Goal: Information Seeking & Learning: Check status

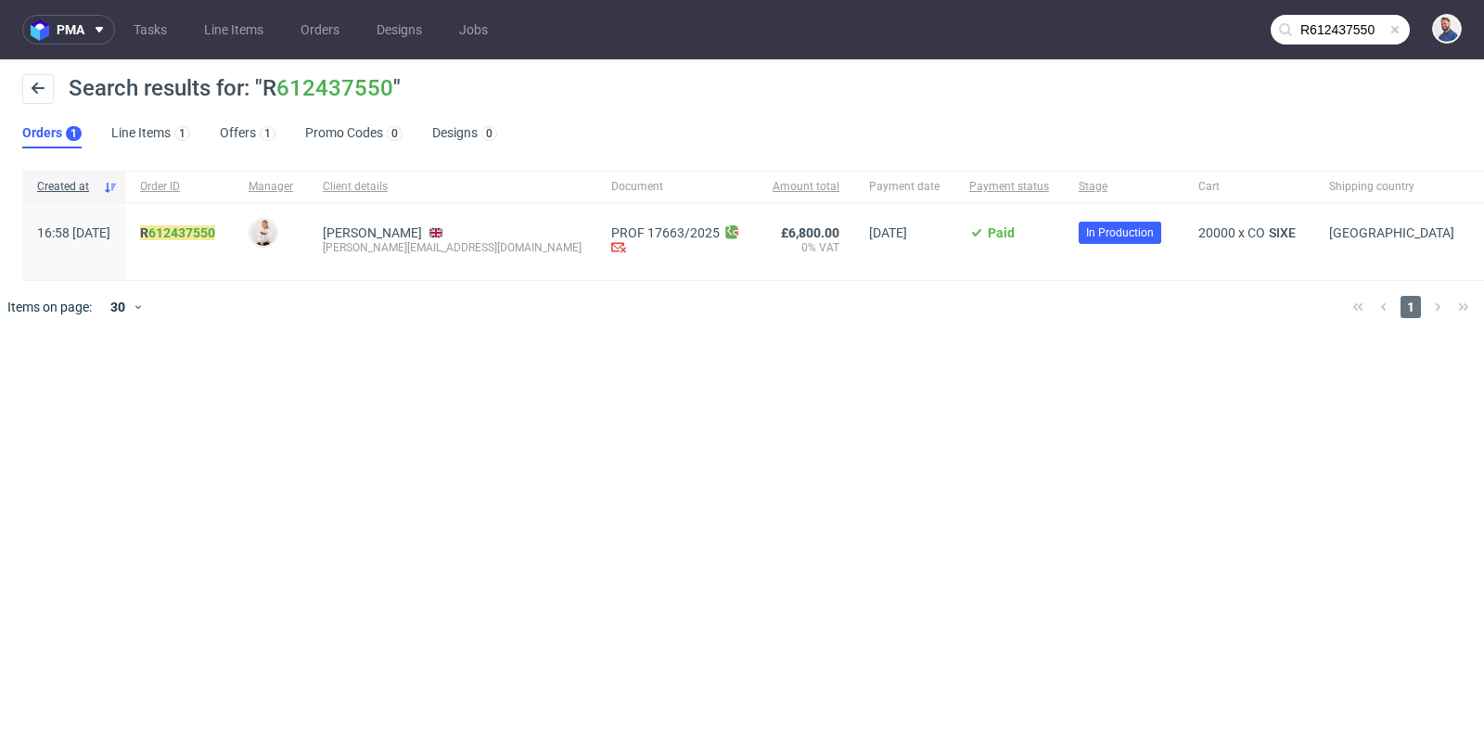
scroll to position [14, 0]
click at [223, 34] on link "Line Items" at bounding box center [234, 30] width 82 height 30
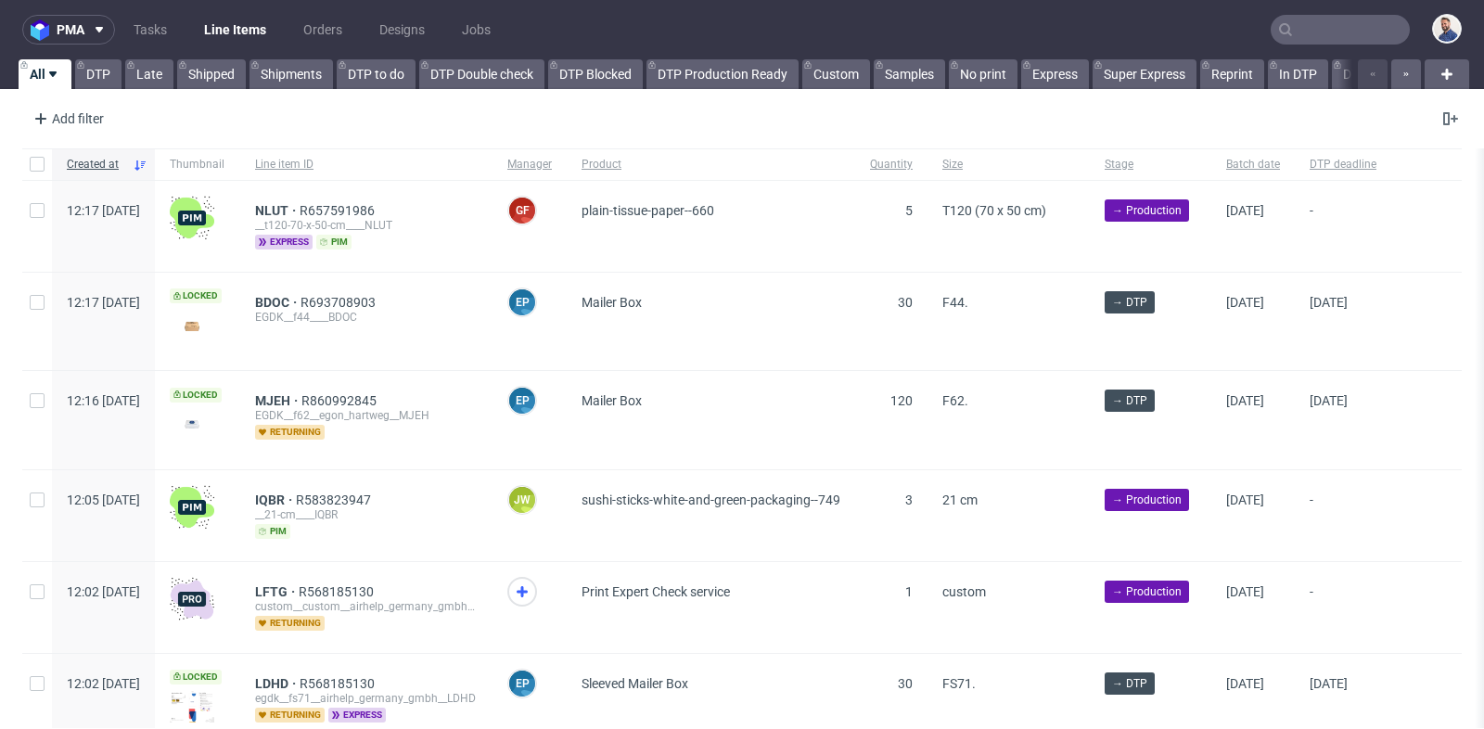
click at [157, 35] on link "Tasks" at bounding box center [150, 30] width 56 height 30
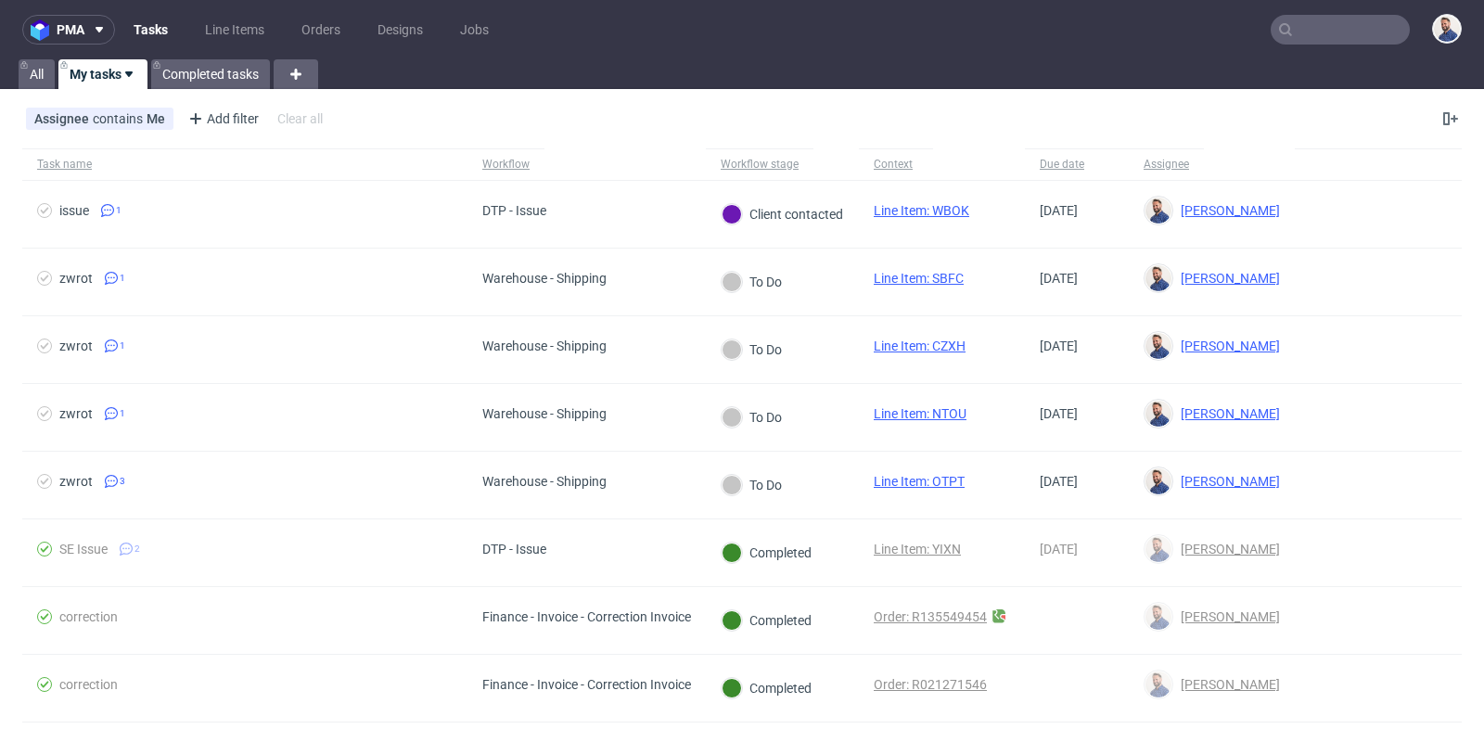
click at [1318, 34] on input "text" at bounding box center [1339, 30] width 139 height 30
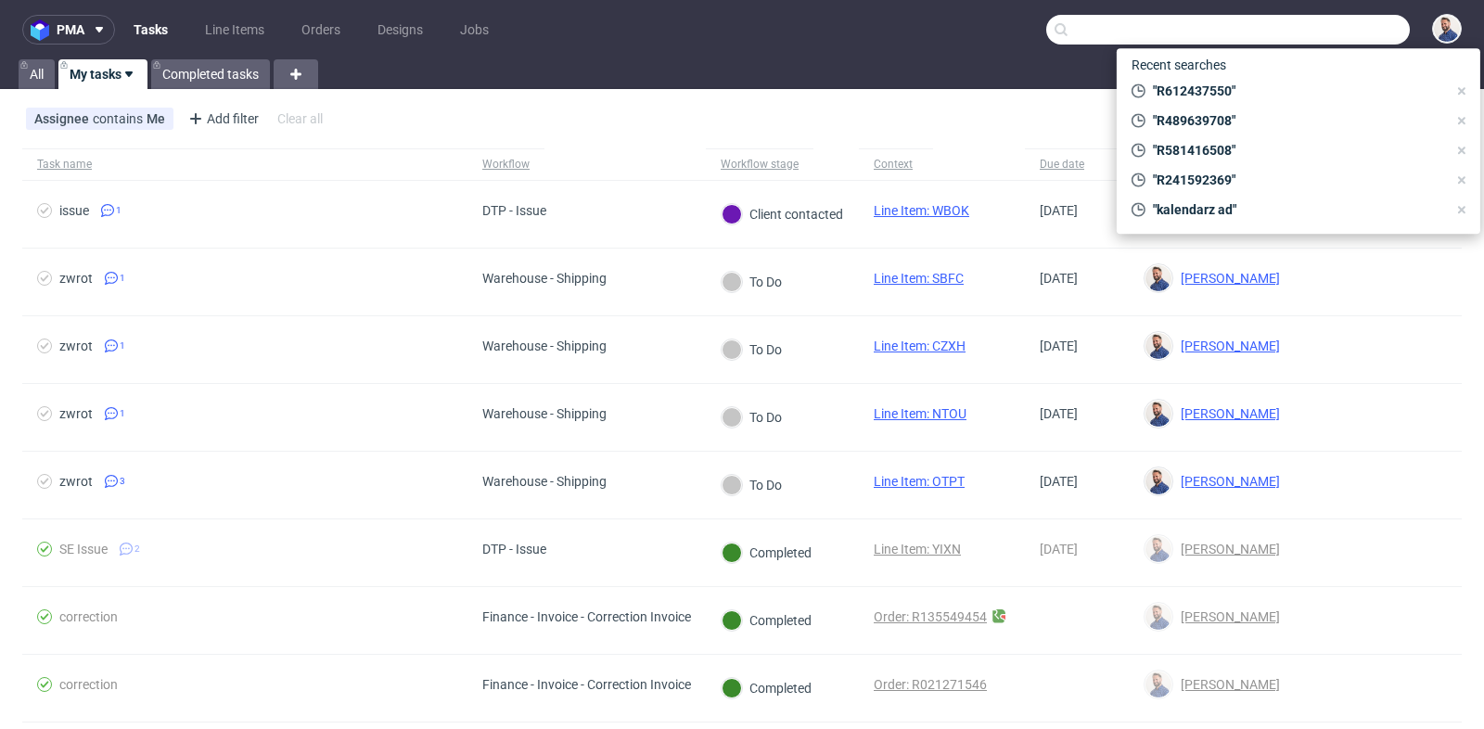
paste input "R401396268"
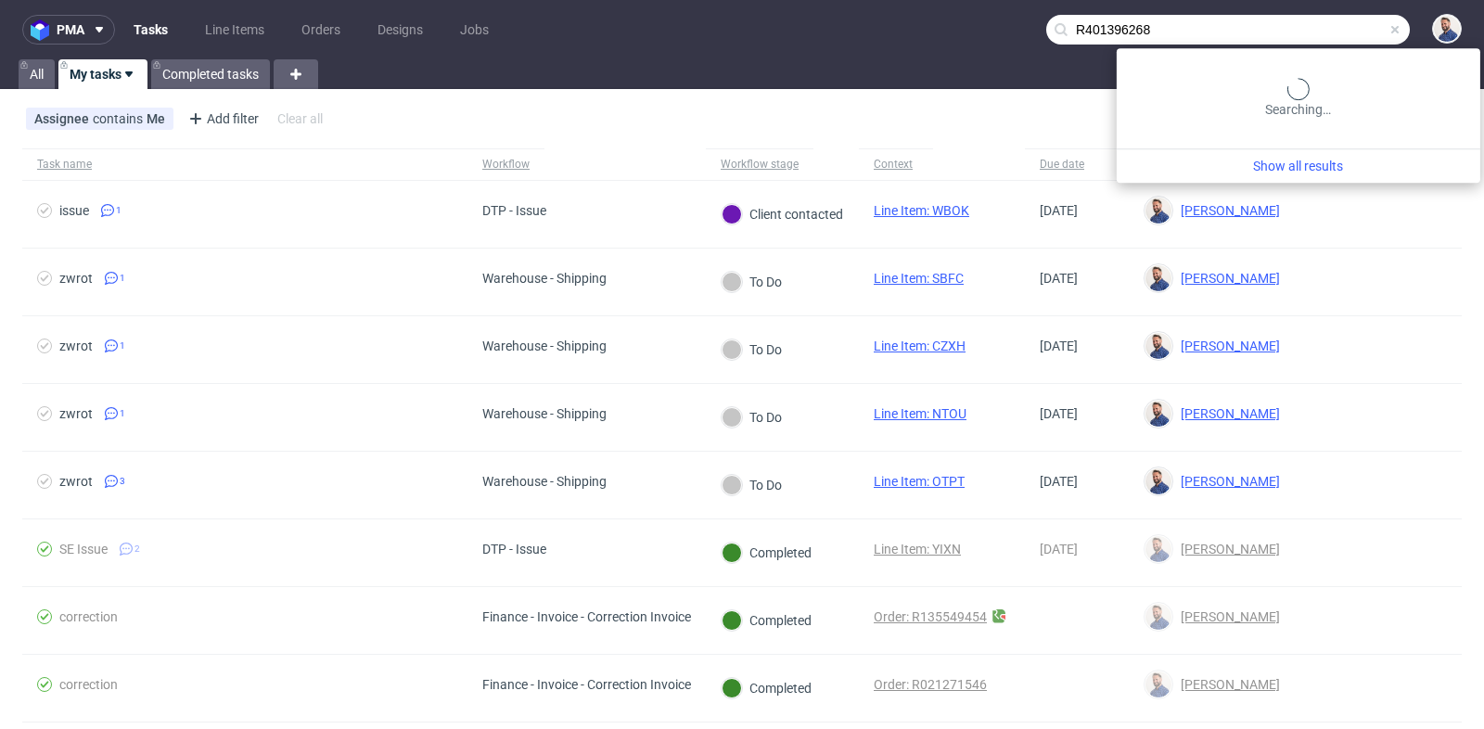
type input "R401396268"
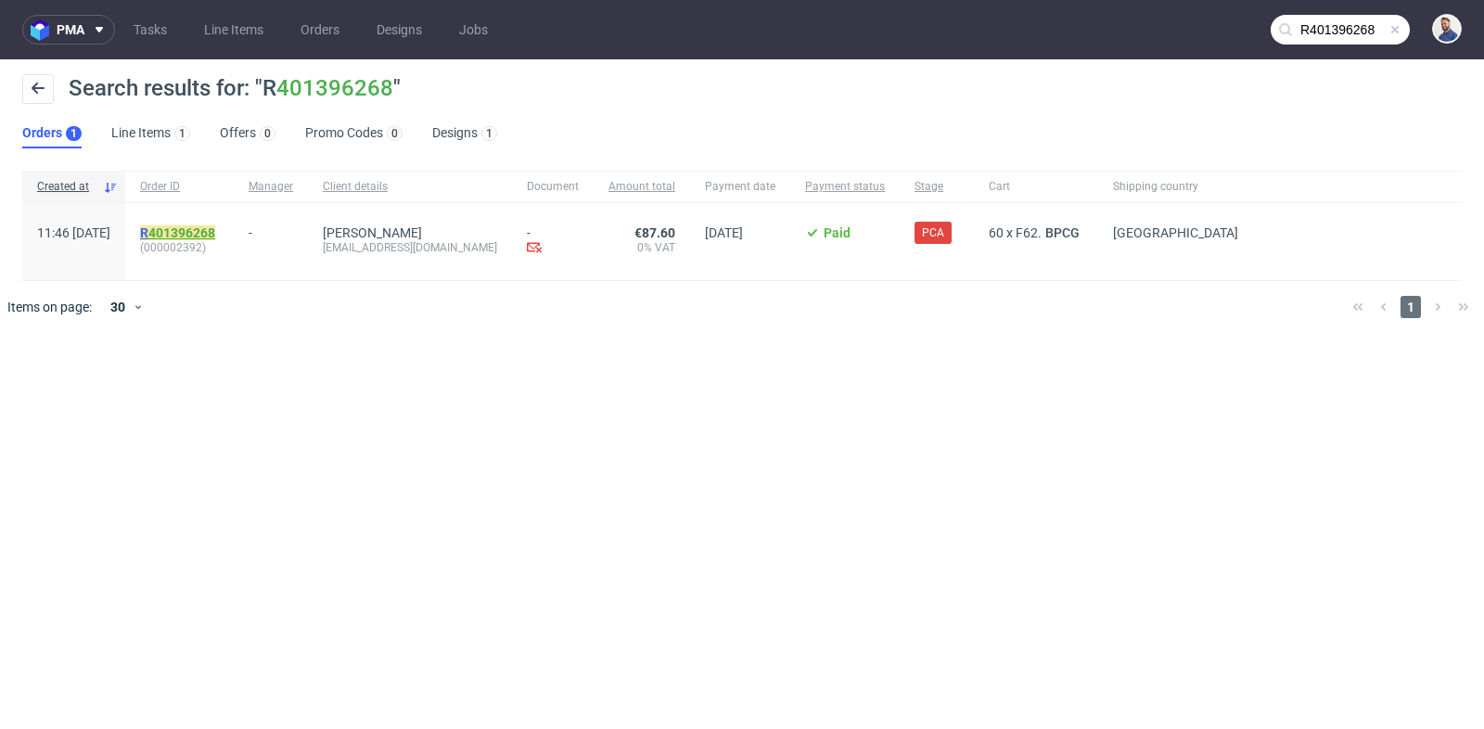
click at [215, 228] on link "401396268" at bounding box center [181, 232] width 67 height 15
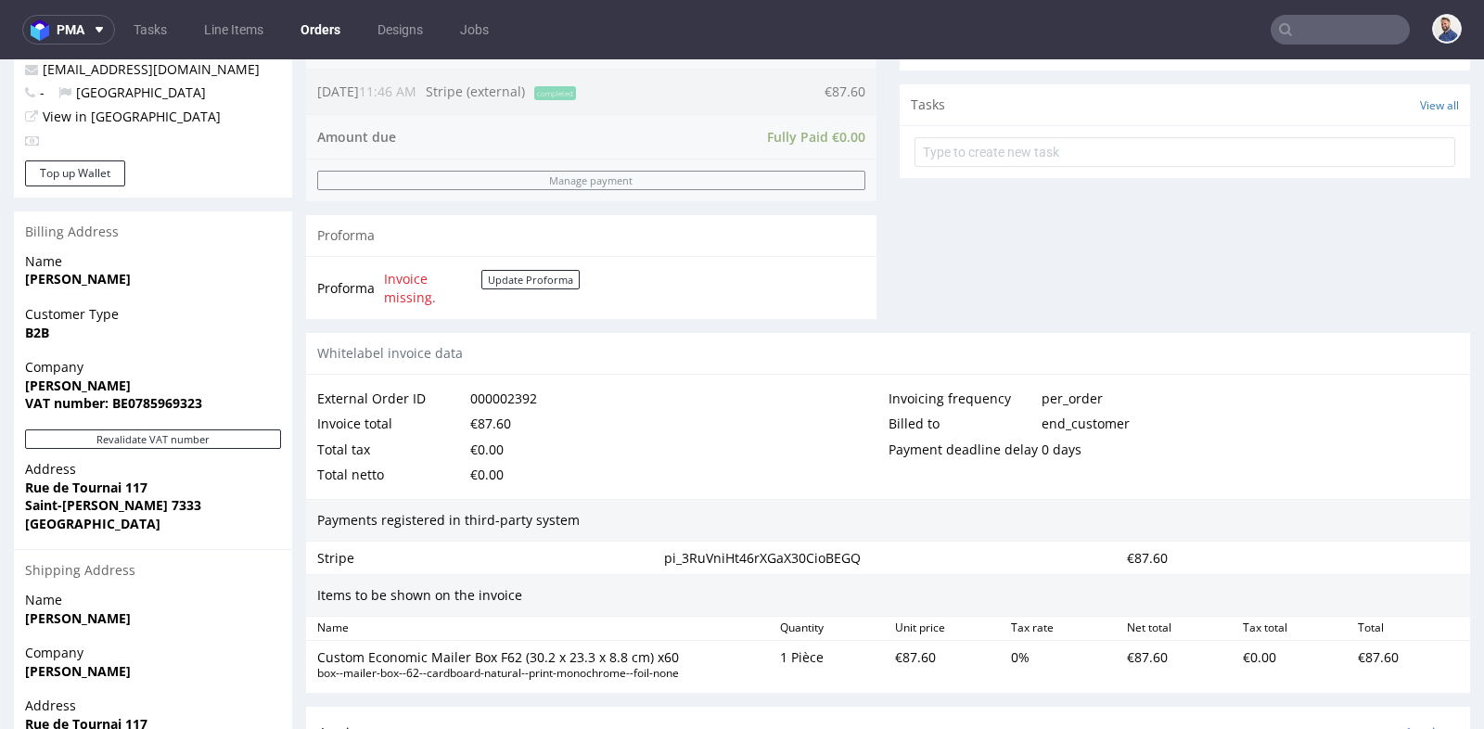
scroll to position [638, 0]
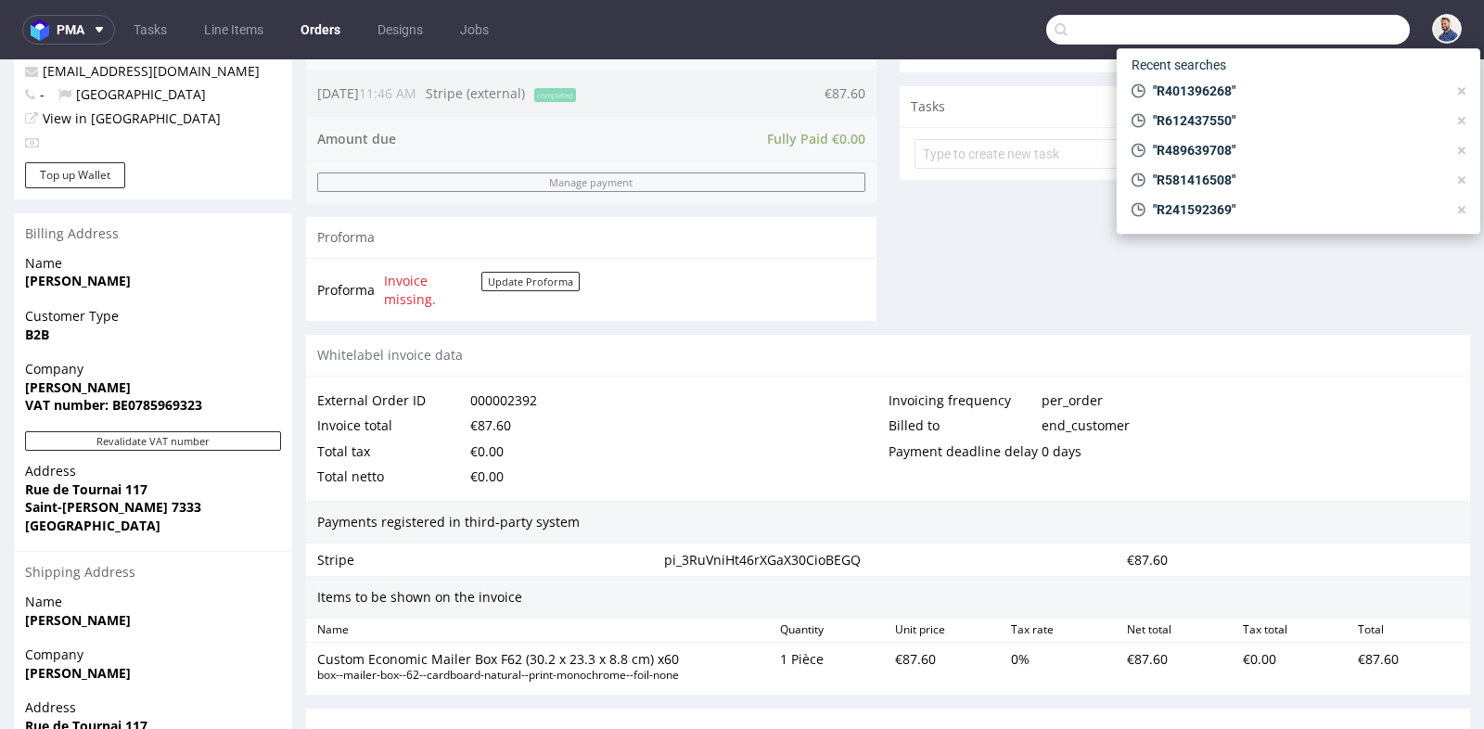
click at [1317, 31] on input "text" at bounding box center [1227, 30] width 363 height 30
paste input "[PERSON_NAME][EMAIL_ADDRESS][DOMAIN_NAME]"
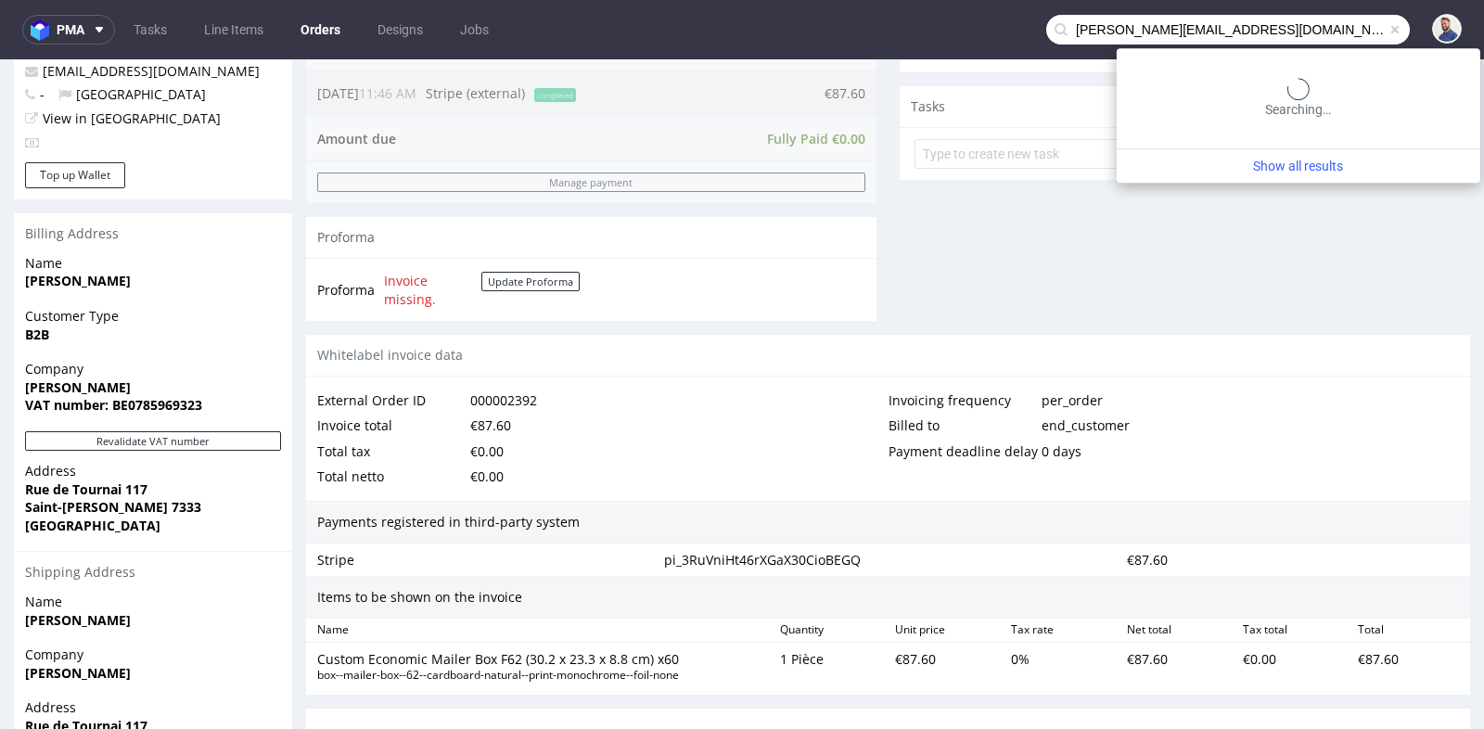
type input "[PERSON_NAME][EMAIL_ADDRESS][DOMAIN_NAME]"
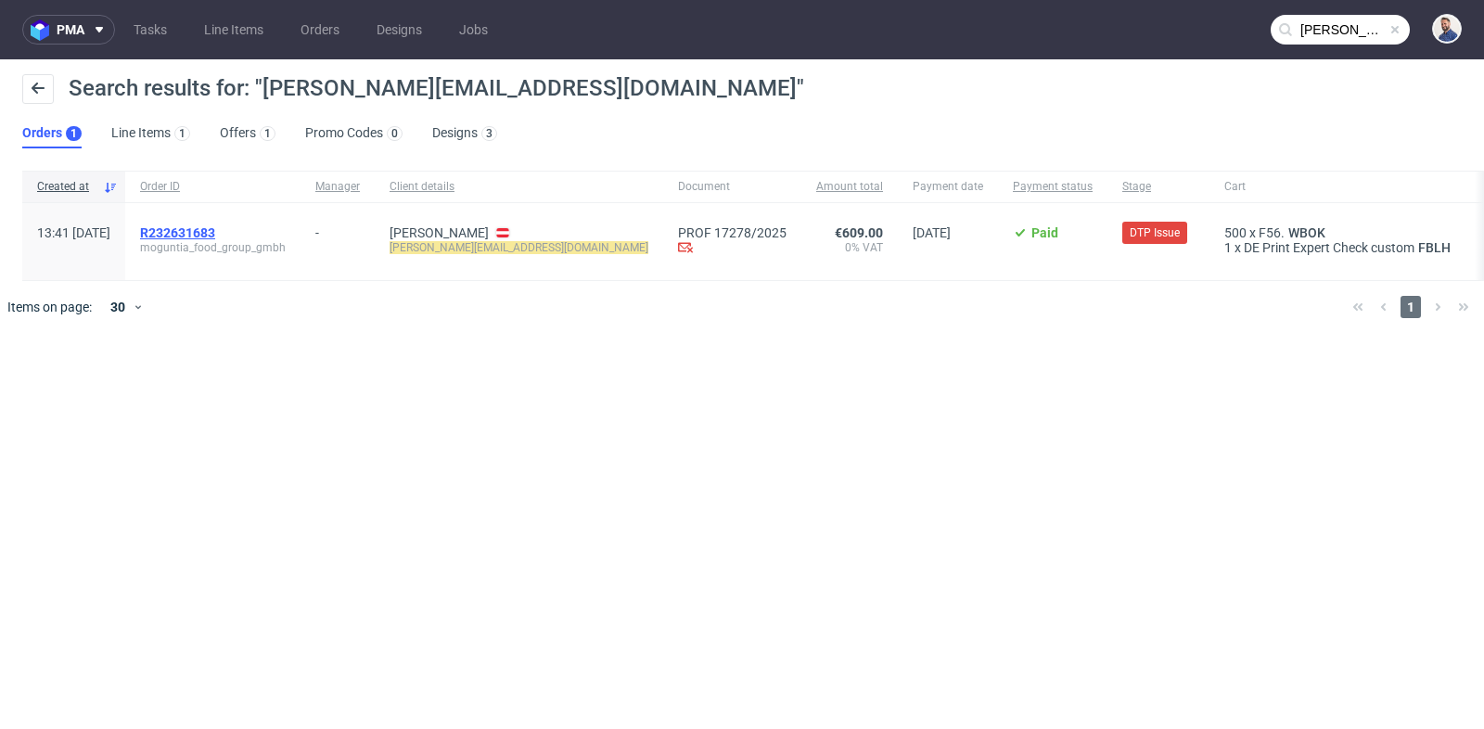
click at [215, 230] on span "R232631683" at bounding box center [177, 232] width 75 height 15
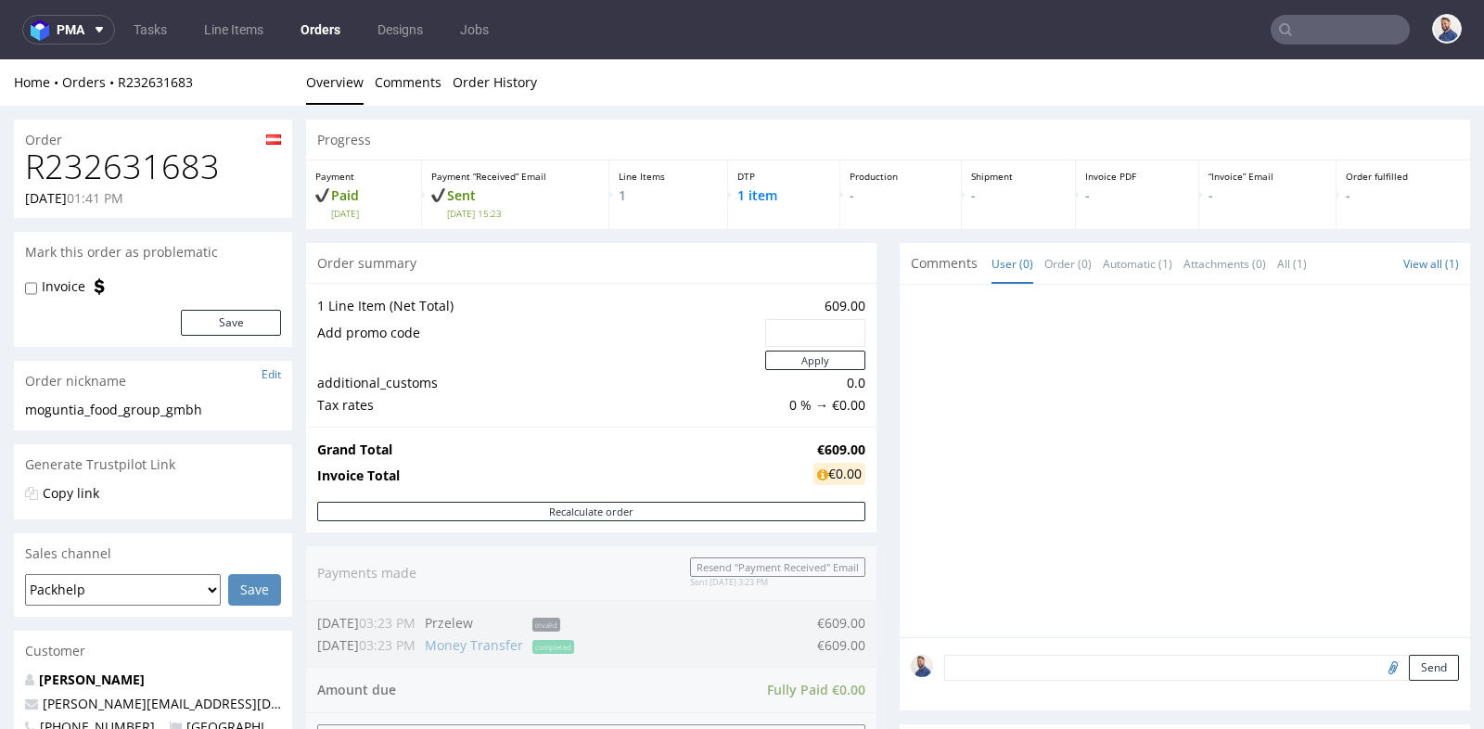
click at [899, 319] on div at bounding box center [1184, 461] width 570 height 352
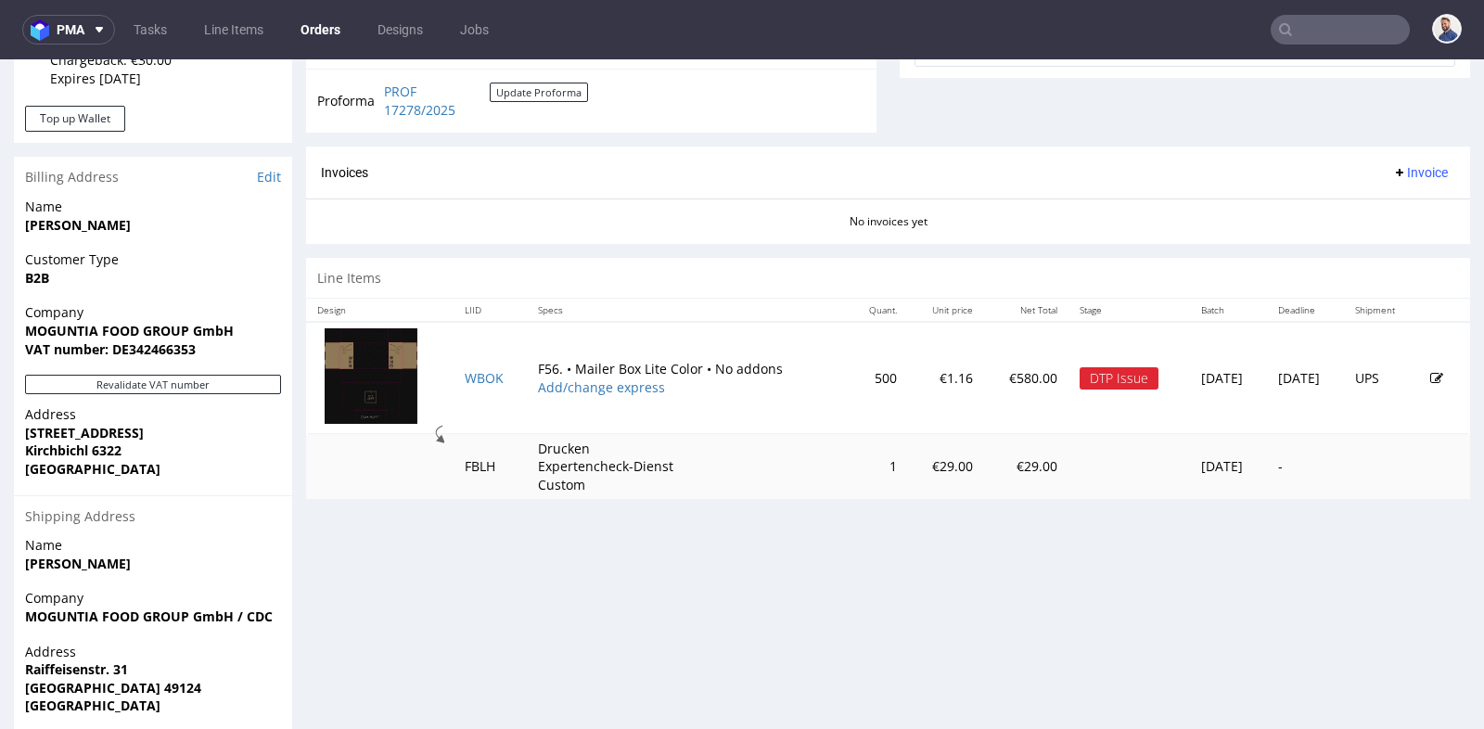
scroll to position [742, 0]
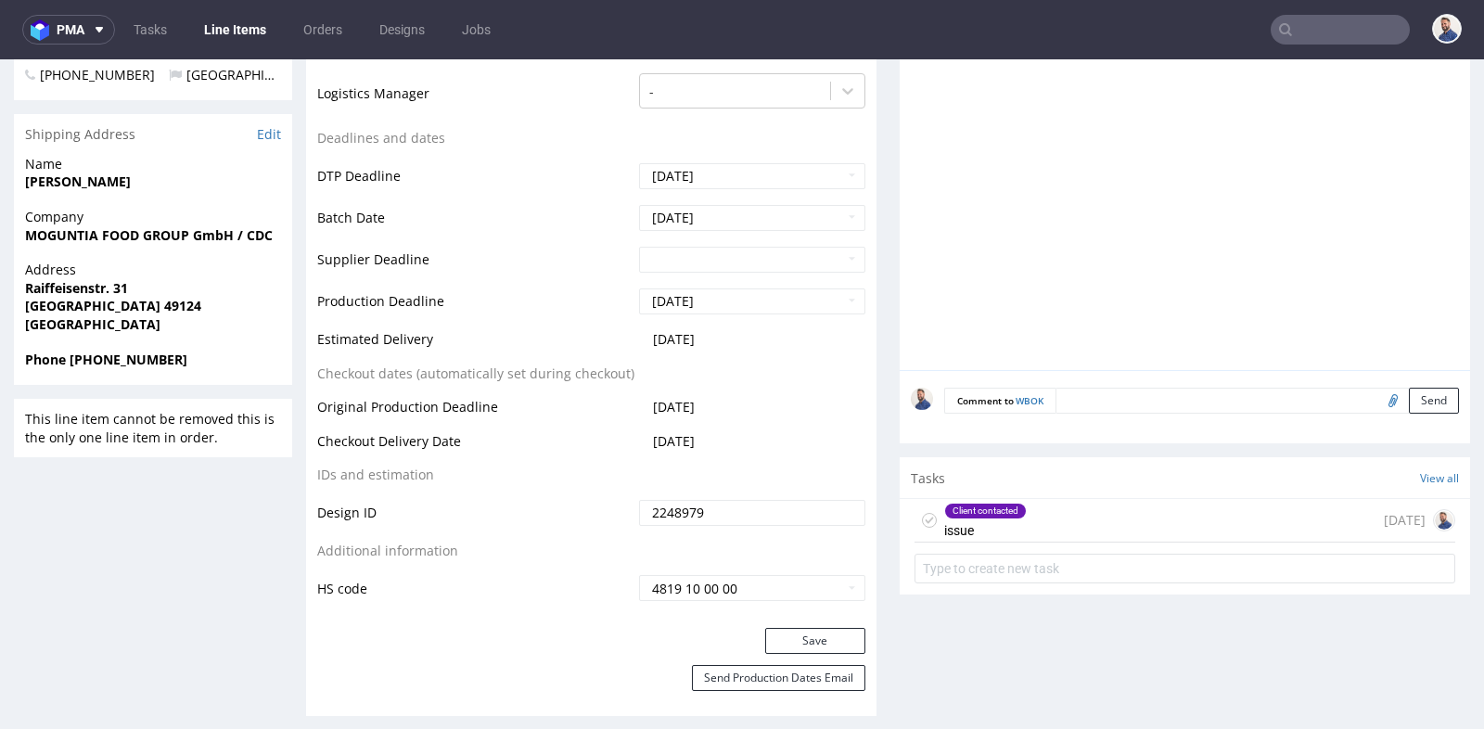
scroll to position [783, 0]
click at [1091, 518] on div "Client contacted issue [DATE]" at bounding box center [1184, 520] width 541 height 44
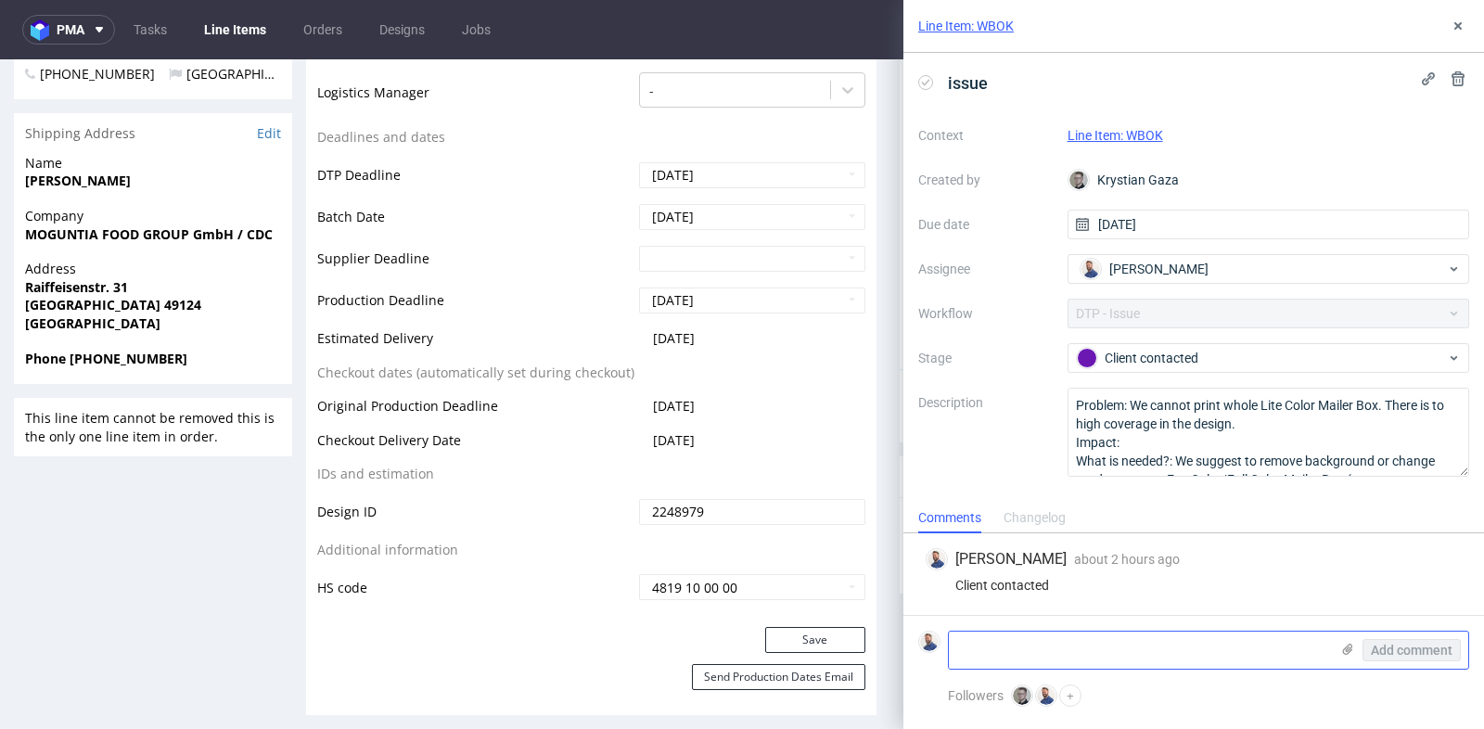
click at [1094, 651] on textarea at bounding box center [1139, 649] width 380 height 37
paste textarea "[URL][DOMAIN_NAME]"
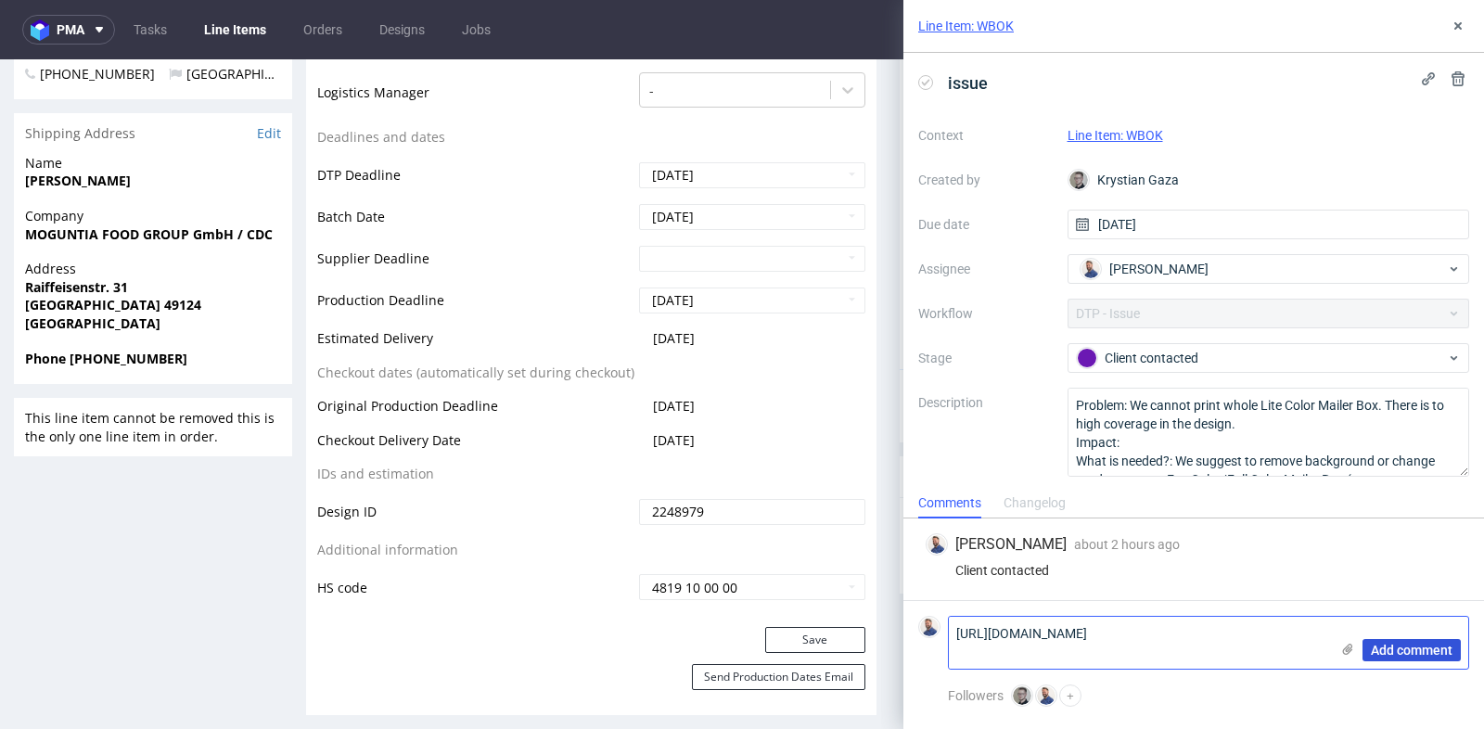
type textarea "[URL][DOMAIN_NAME]"
click at [1409, 655] on span "Add comment" at bounding box center [1411, 649] width 82 height 13
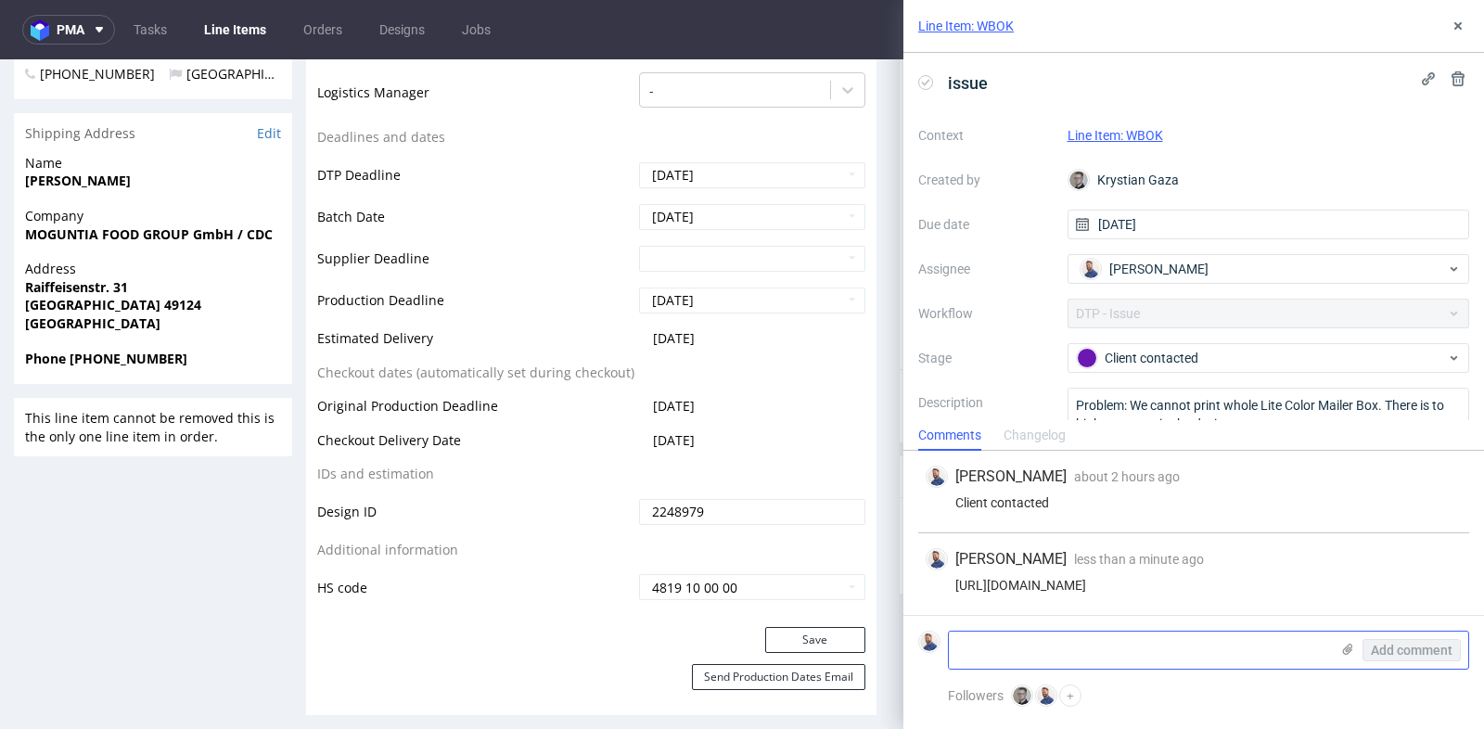
click at [1208, 647] on textarea at bounding box center [1139, 649] width 380 height 37
paste textarea "nie da się zadrukować całej powierzchni pudełka, prawda? Początkowo zakładaliśm…"
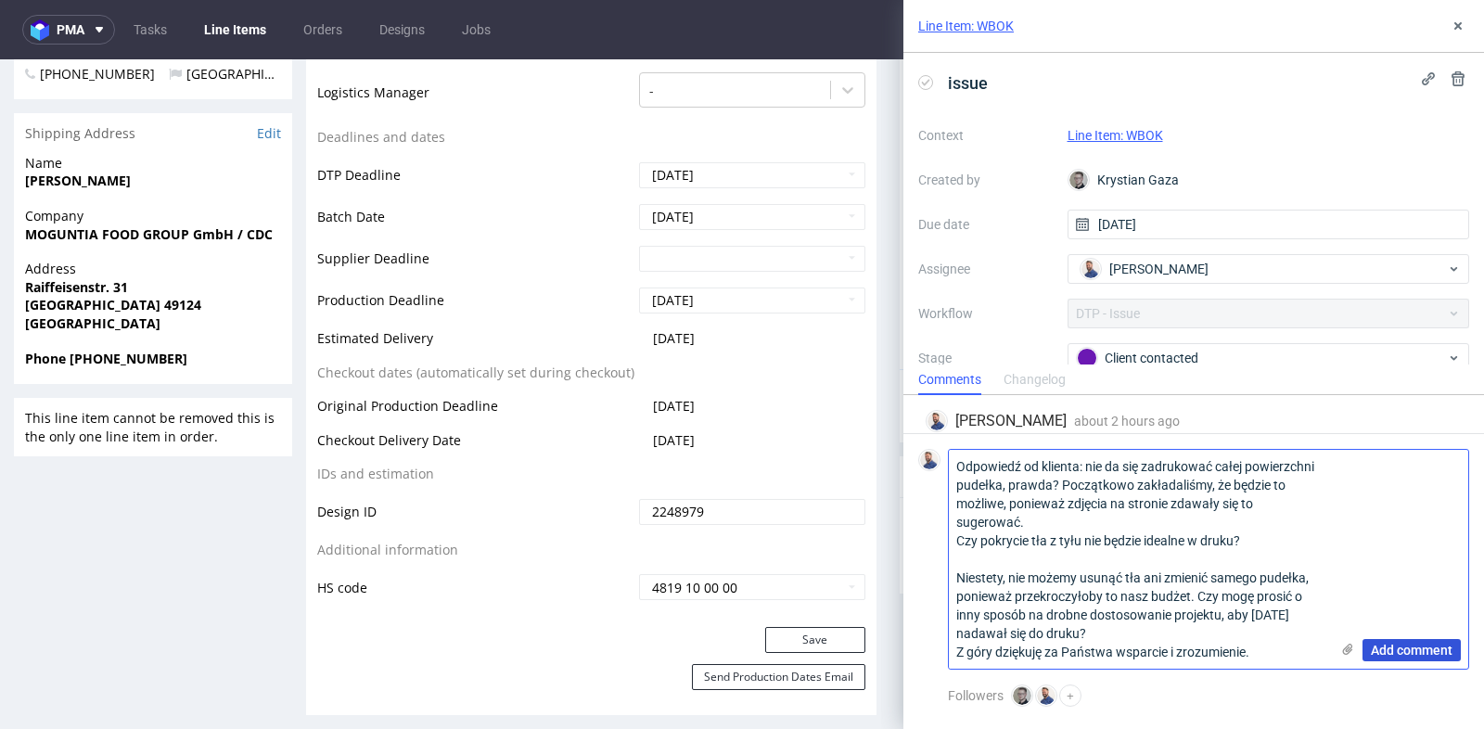
type textarea "Odpowiedź od klienta: nie da się zadrukować całej powierzchni pudełka, prawda? …"
click at [1416, 652] on span "Add comment" at bounding box center [1411, 649] width 82 height 13
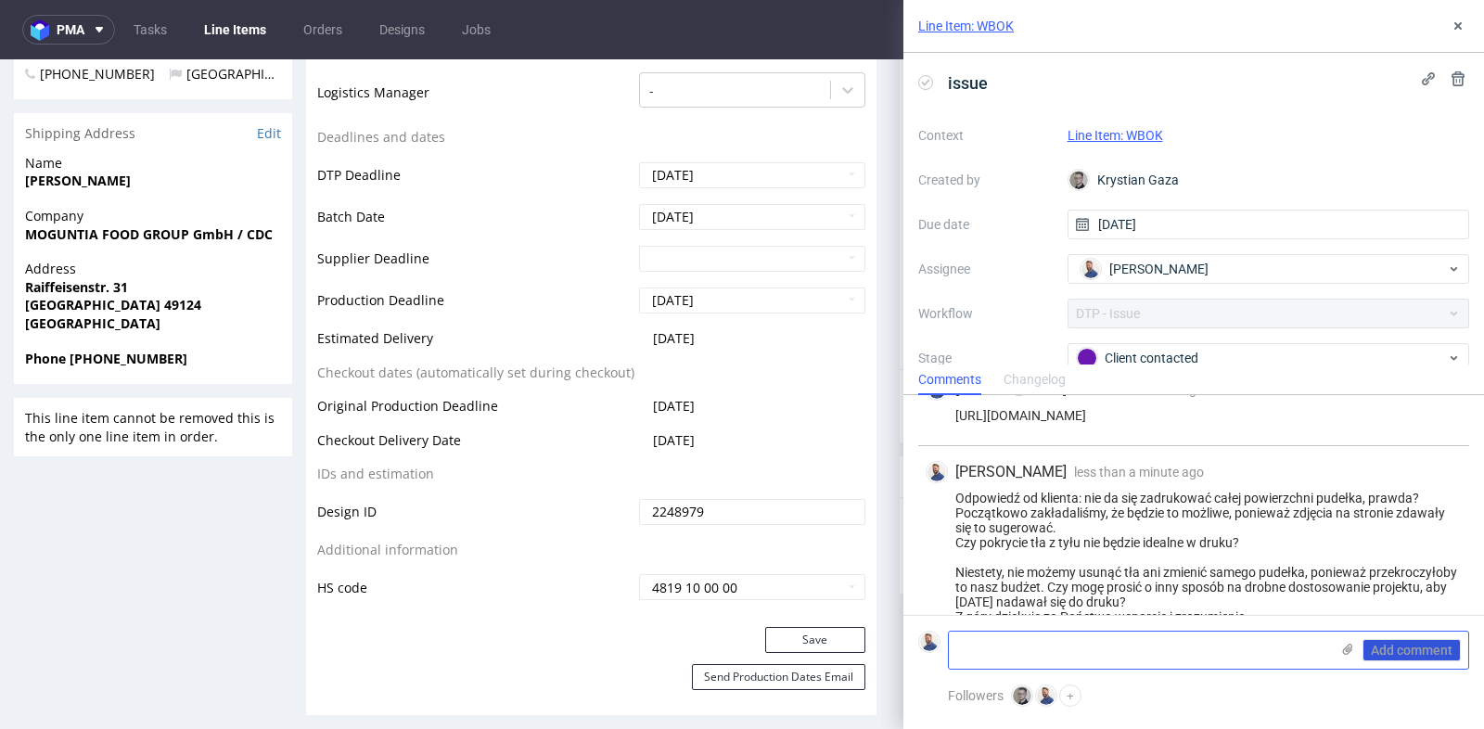
scroll to position [142, 0]
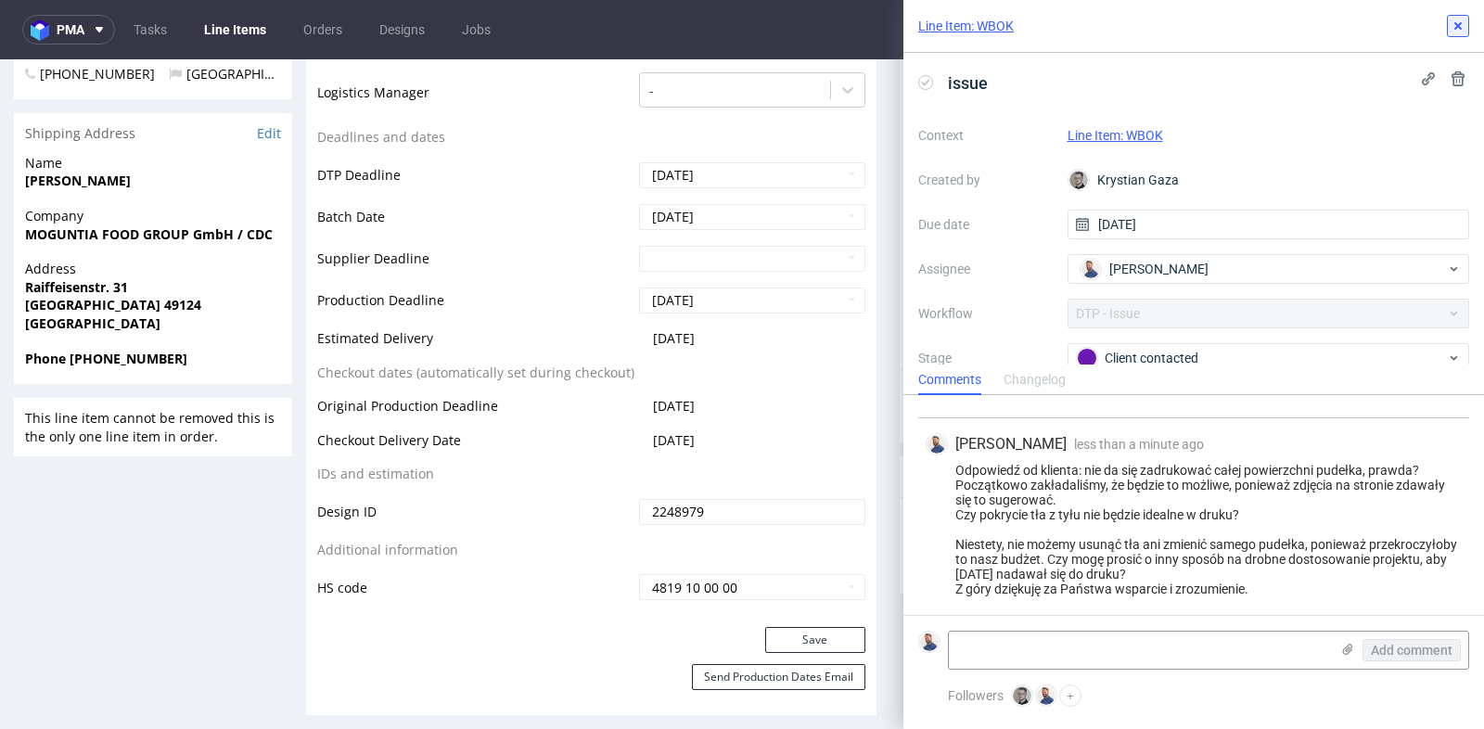
click at [1460, 25] on icon at bounding box center [1457, 26] width 15 height 15
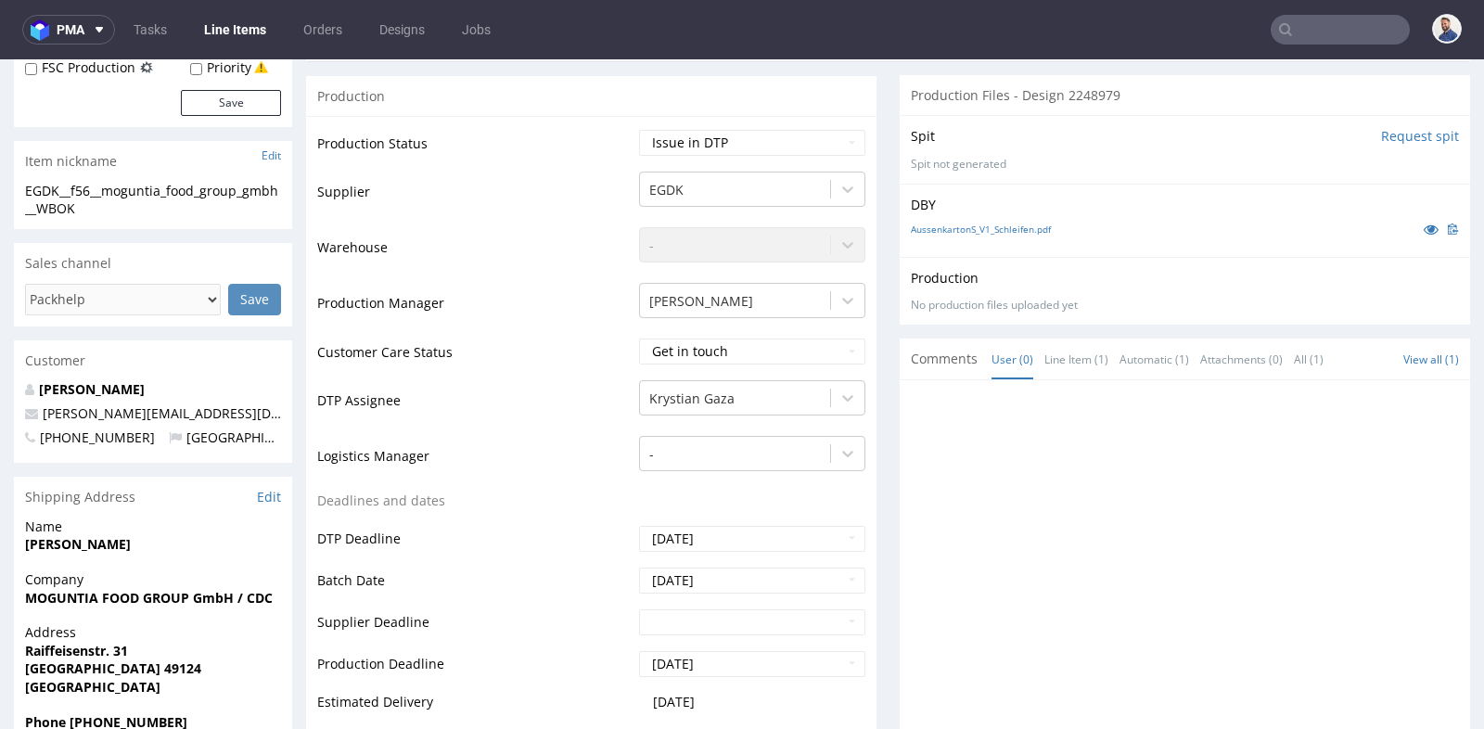
scroll to position [412, 0]
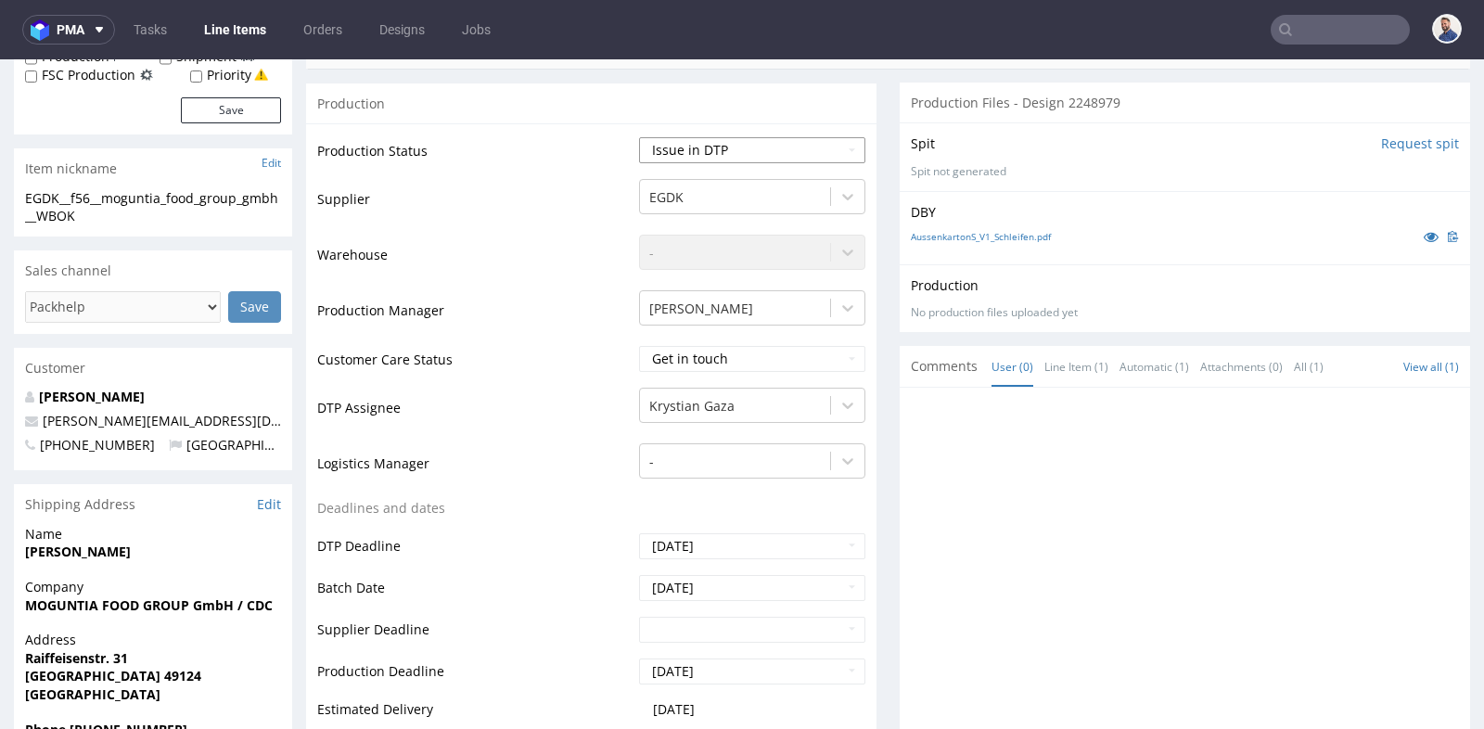
click at [845, 150] on select "Waiting for Artwork Waiting for Diecut Waiting for Mockup Waiting for DTP Waiti…" at bounding box center [752, 150] width 226 height 26
select select "back_for_dtp"
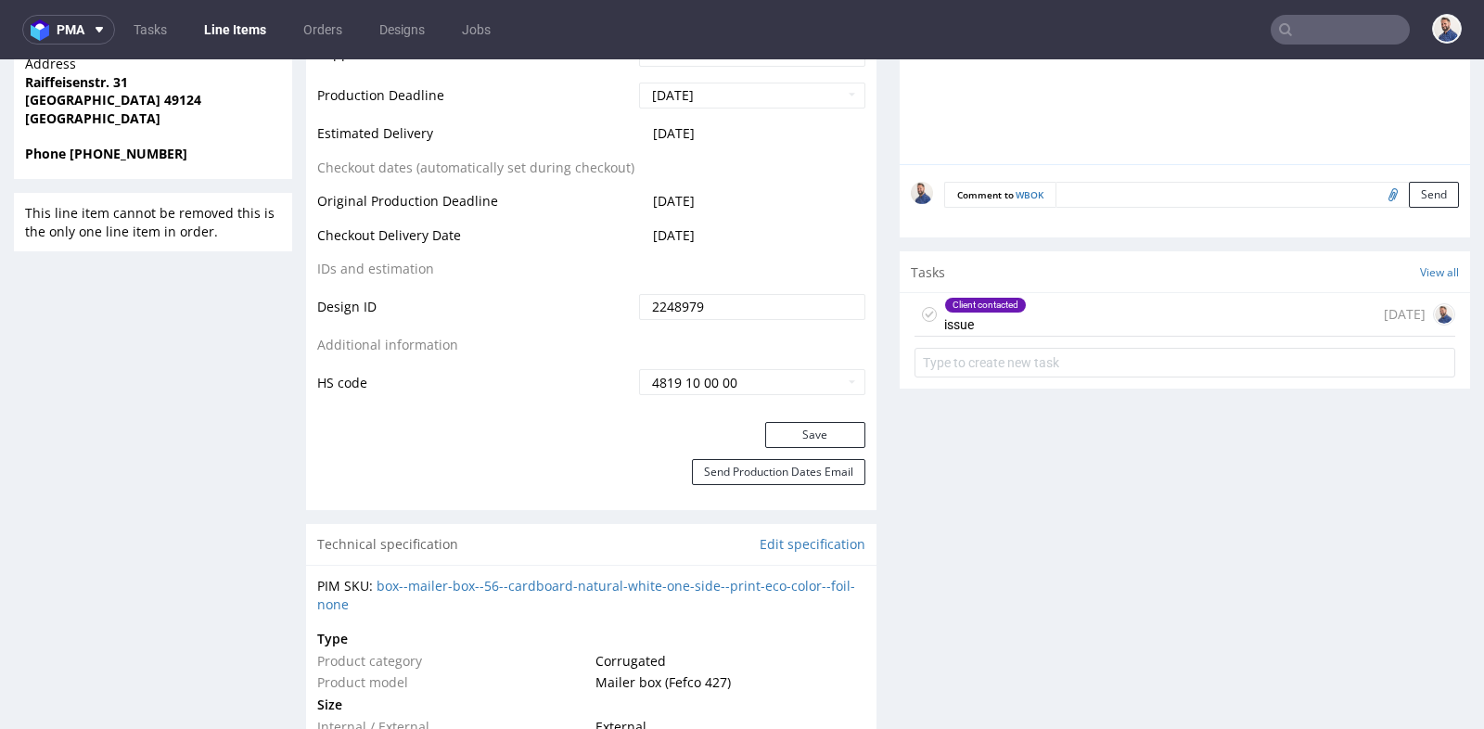
scroll to position [988, 0]
click at [823, 430] on button "Save" at bounding box center [815, 434] width 100 height 26
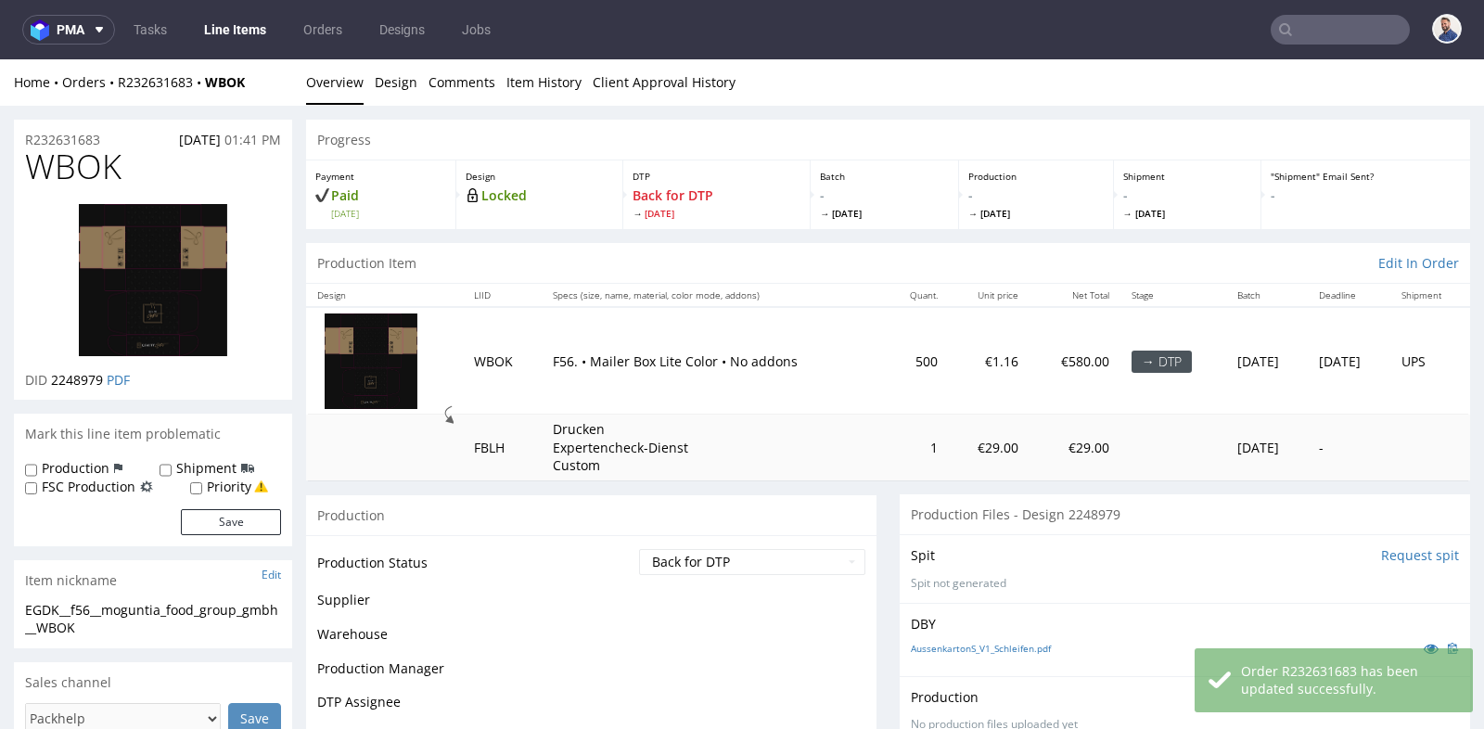
scroll to position [987, 0]
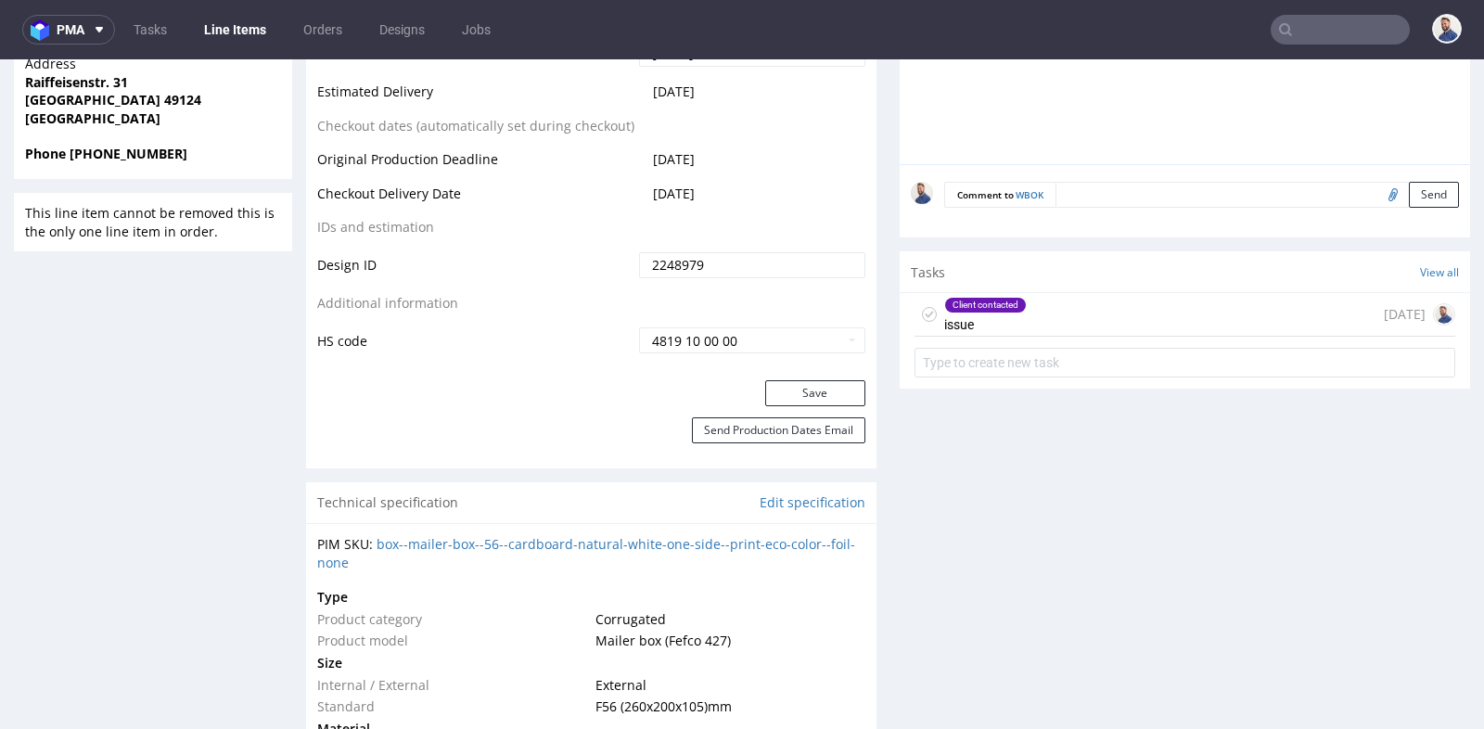
click at [1305, 27] on input "text" at bounding box center [1339, 30] width 139 height 30
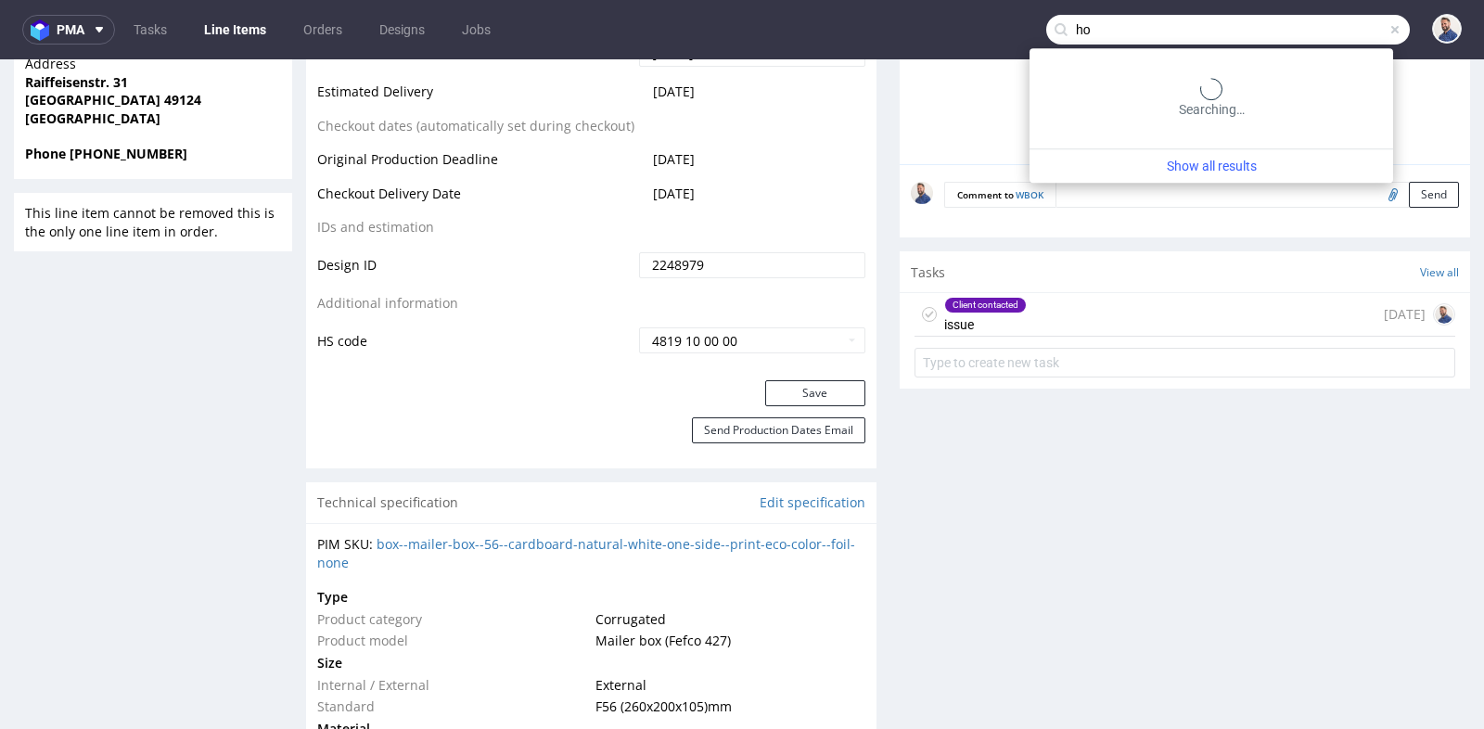
type input "h"
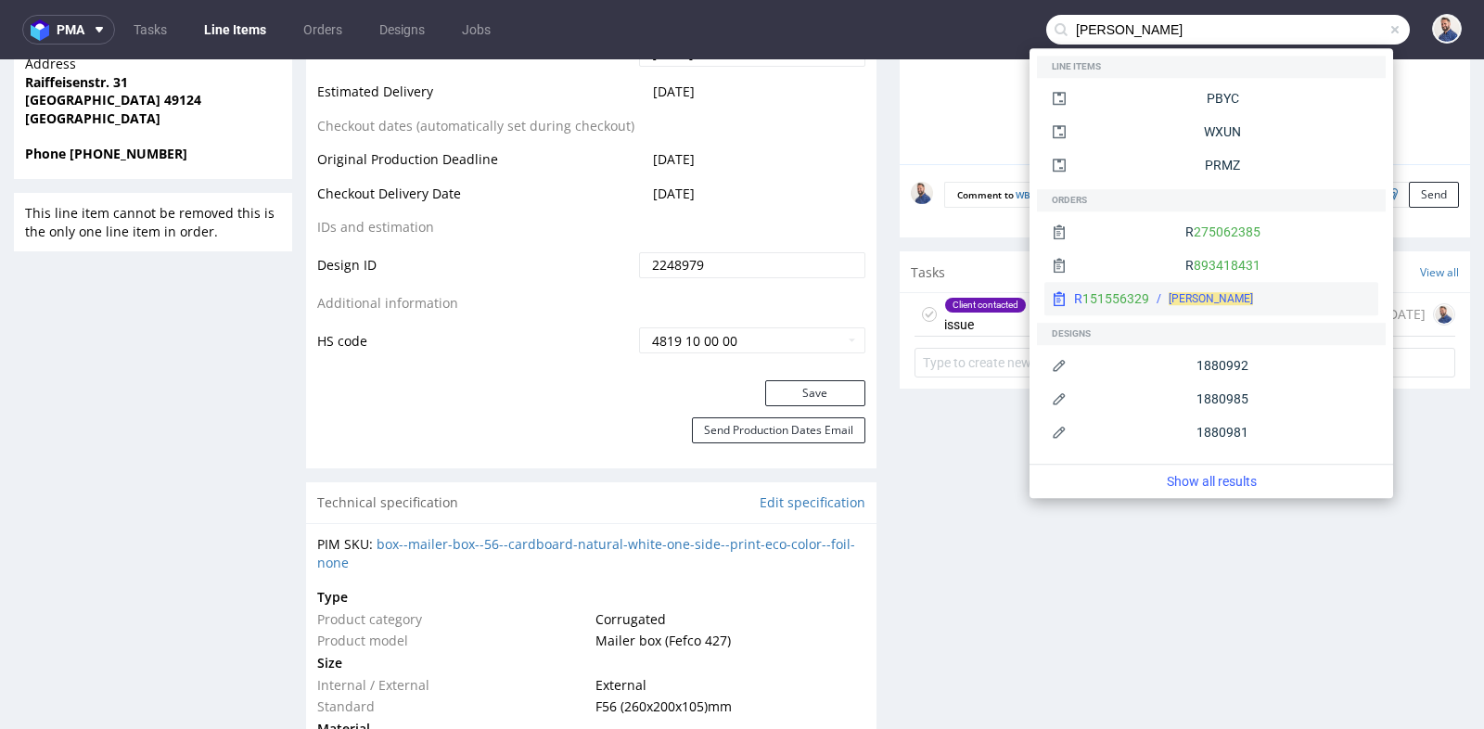
type input "[PERSON_NAME]"
click at [1265, 292] on div "[PERSON_NAME]" at bounding box center [1260, 298] width 222 height 17
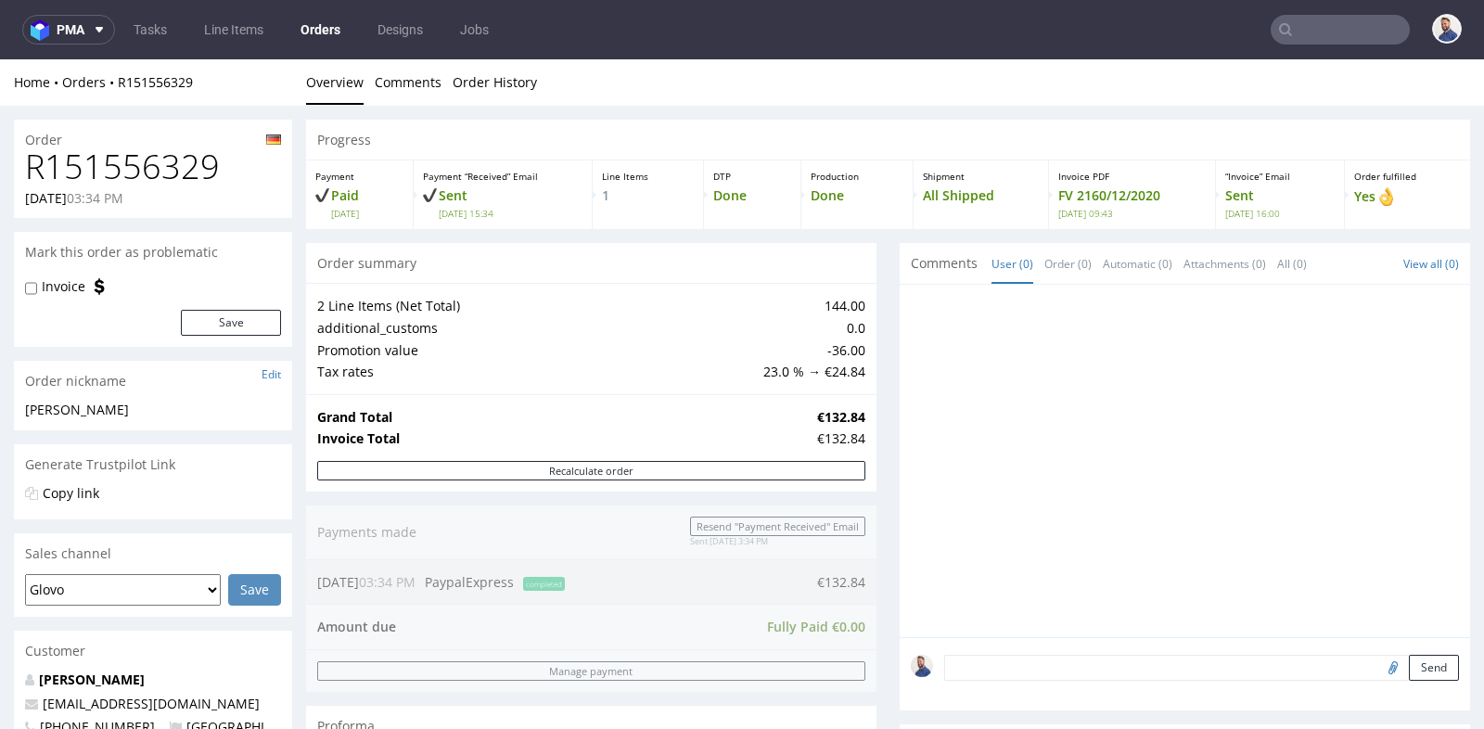
click at [872, 297] on div "Progress Payment Paid [DATE] Payment “Received” Email Sent [DATE] 15:34 Line It…" at bounding box center [888, 658] width 1164 height 1076
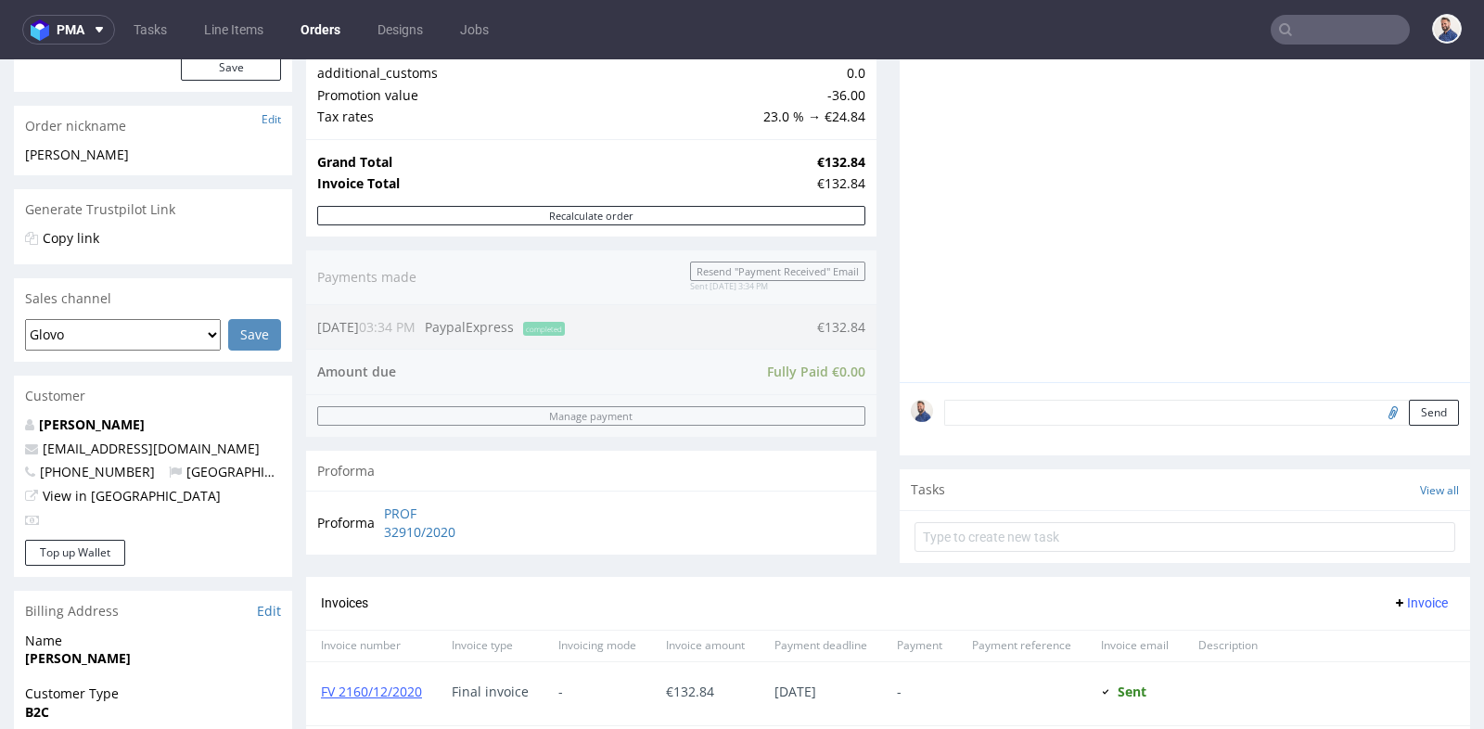
scroll to position [247, 0]
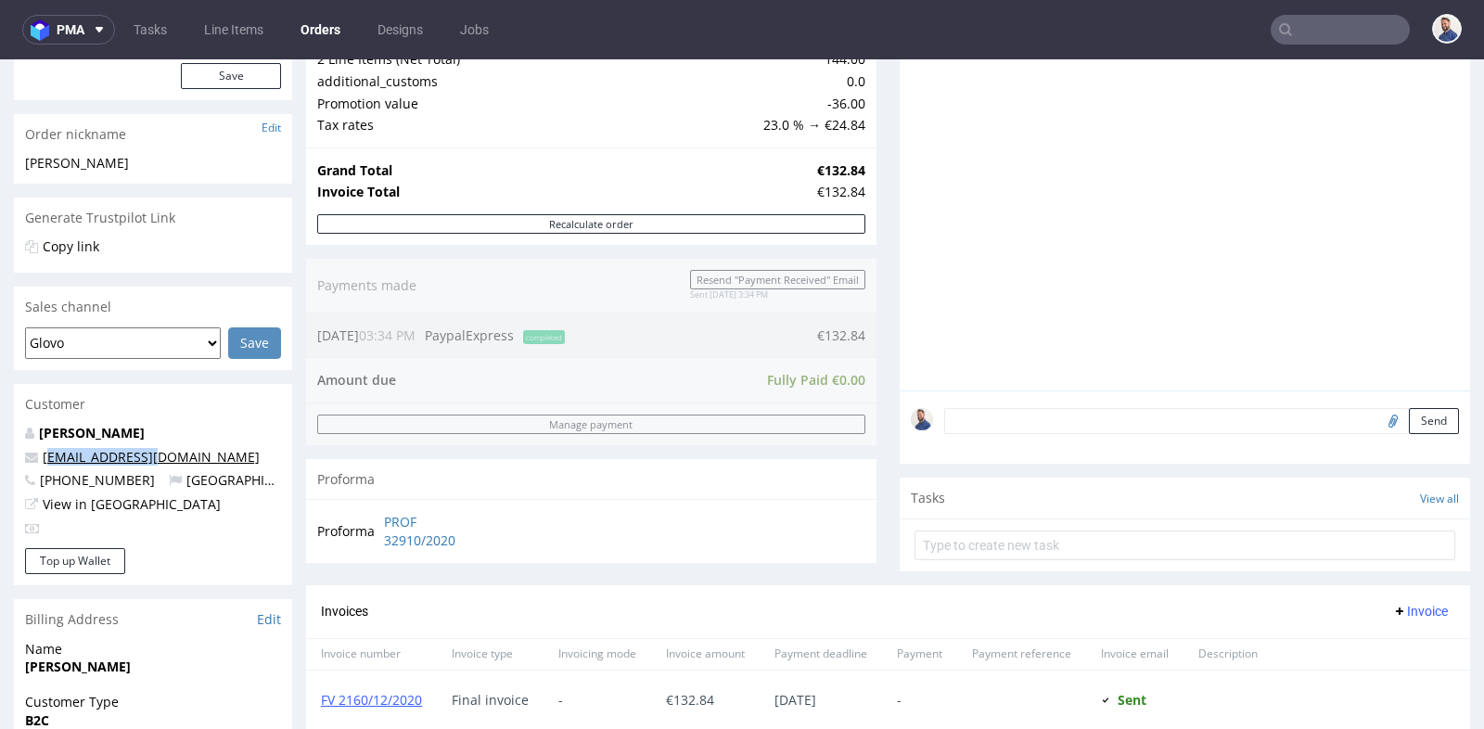
drag, startPoint x: 166, startPoint y: 448, endPoint x: 45, endPoint y: 458, distance: 121.9
click at [45, 458] on p "[EMAIL_ADDRESS][DOMAIN_NAME]" at bounding box center [153, 457] width 256 height 19
copy link "[EMAIL_ADDRESS][DOMAIN_NAME]"
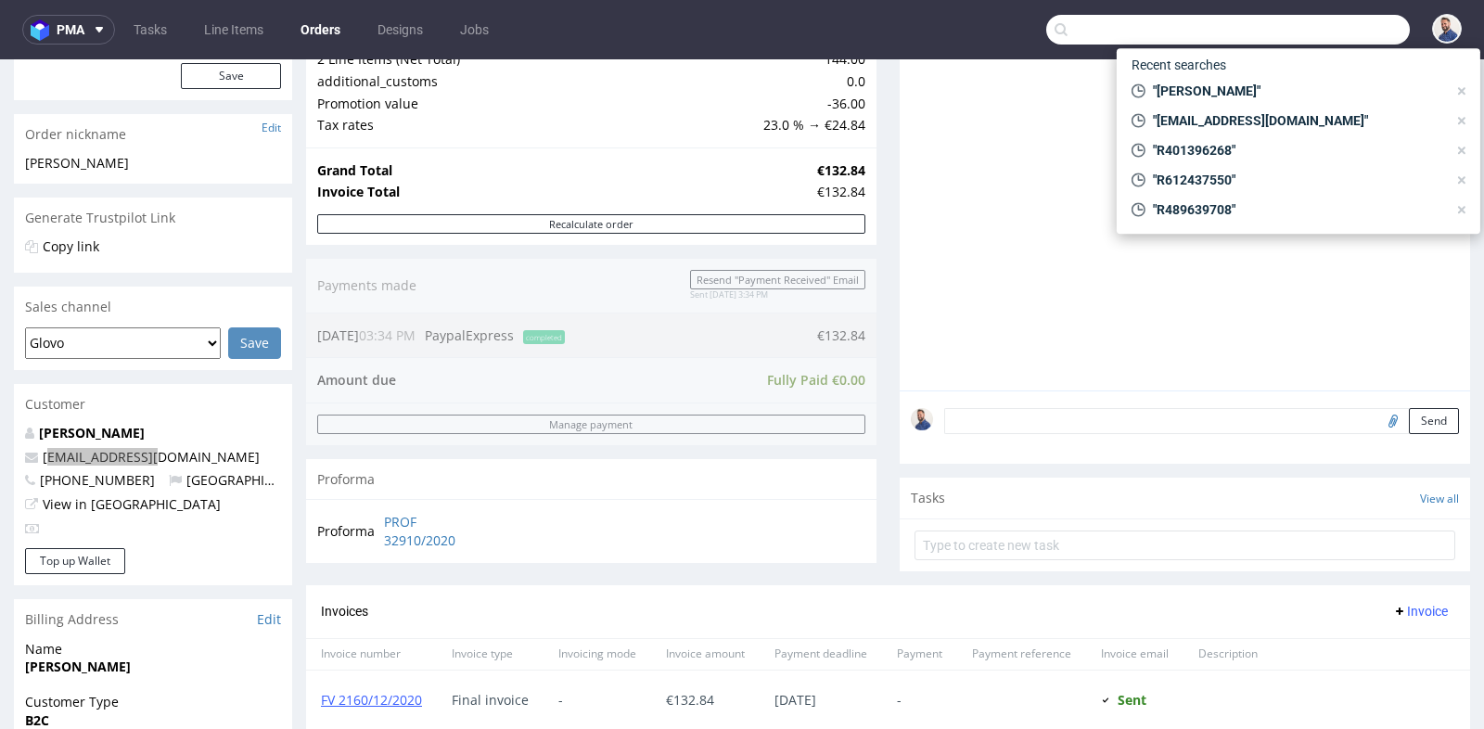
click at [1338, 36] on input "text" at bounding box center [1227, 30] width 363 height 30
paste input "[EMAIL_ADDRESS][DOMAIN_NAME]"
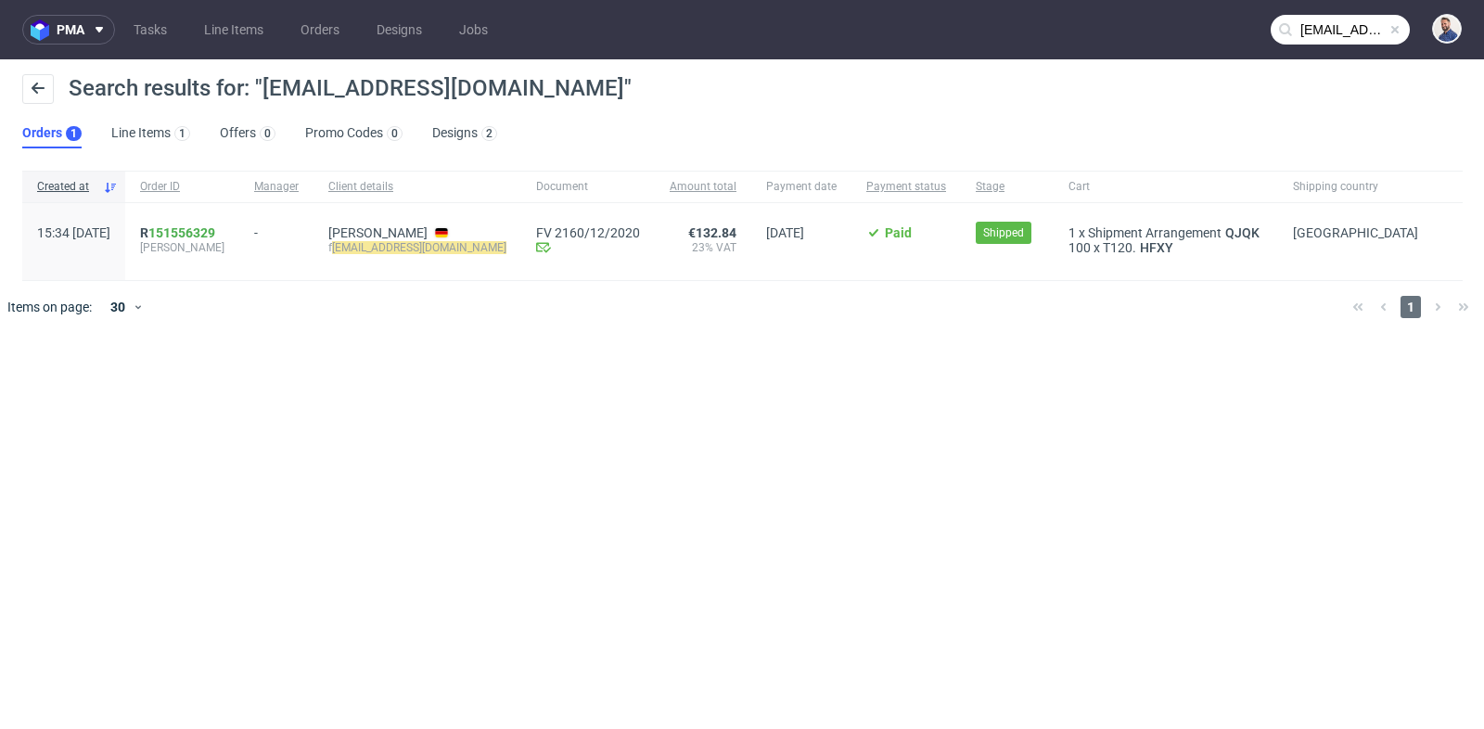
click at [1305, 38] on input "[EMAIL_ADDRESS][DOMAIN_NAME]" at bounding box center [1339, 30] width 139 height 30
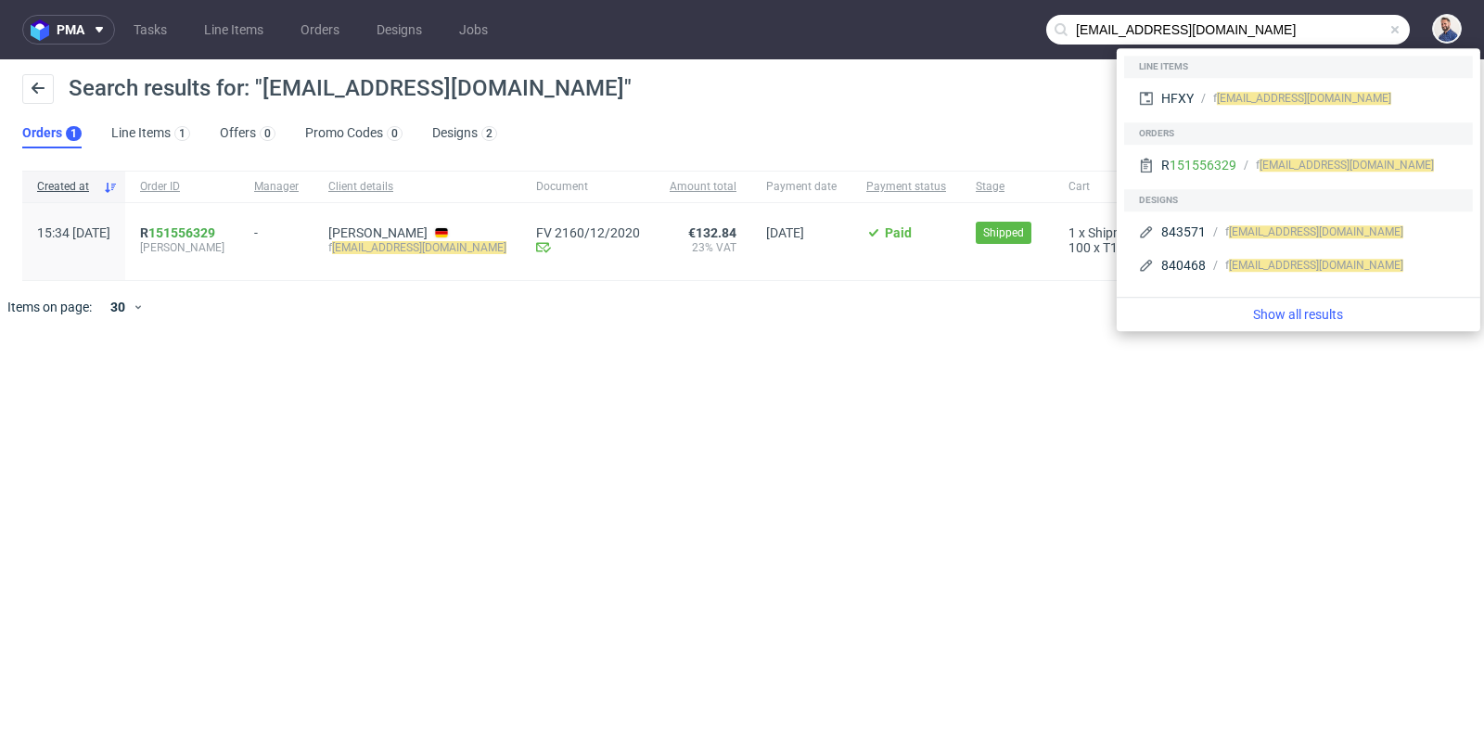
click at [1077, 32] on input "[EMAIL_ADDRESS][DOMAIN_NAME]" at bounding box center [1227, 30] width 363 height 30
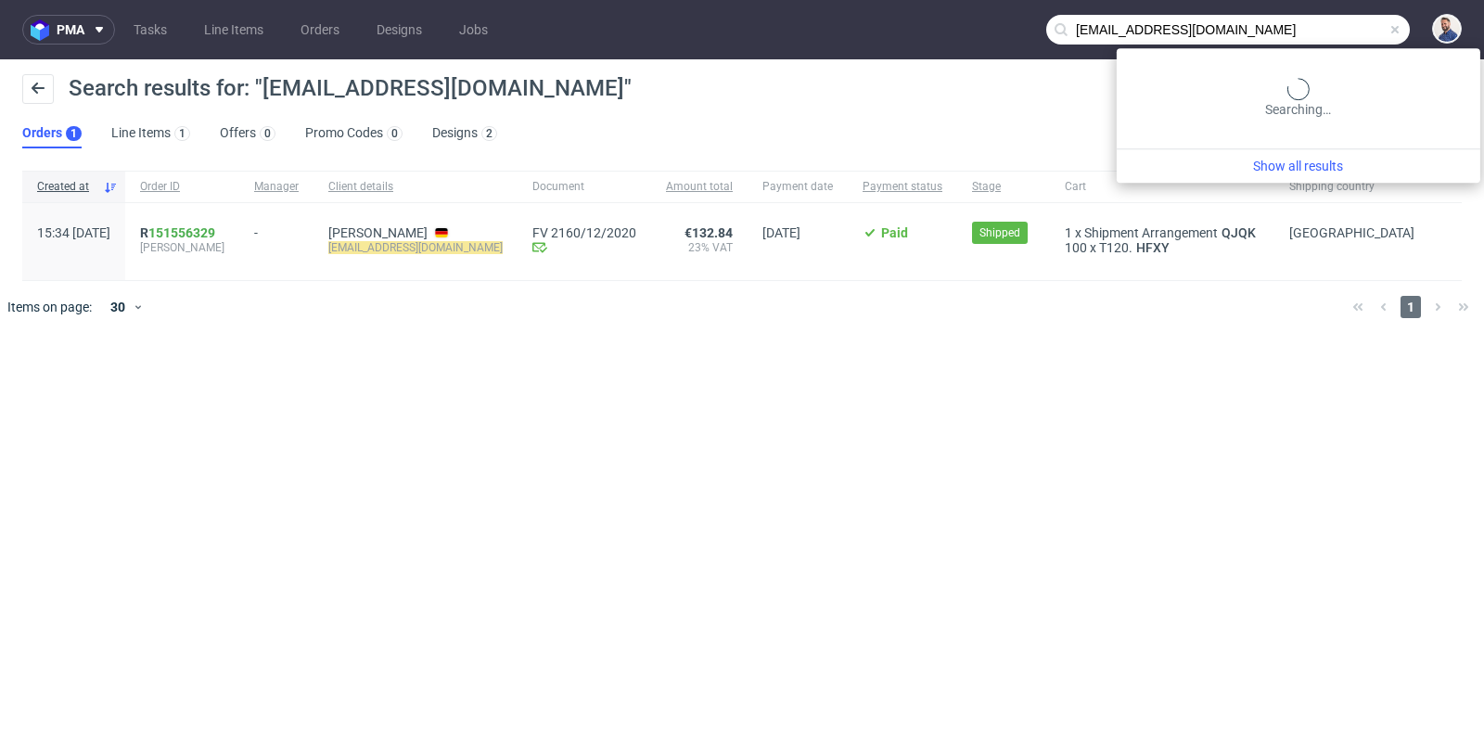
click at [1358, 28] on input "[EMAIL_ADDRESS][DOMAIN_NAME]" at bounding box center [1227, 30] width 363 height 30
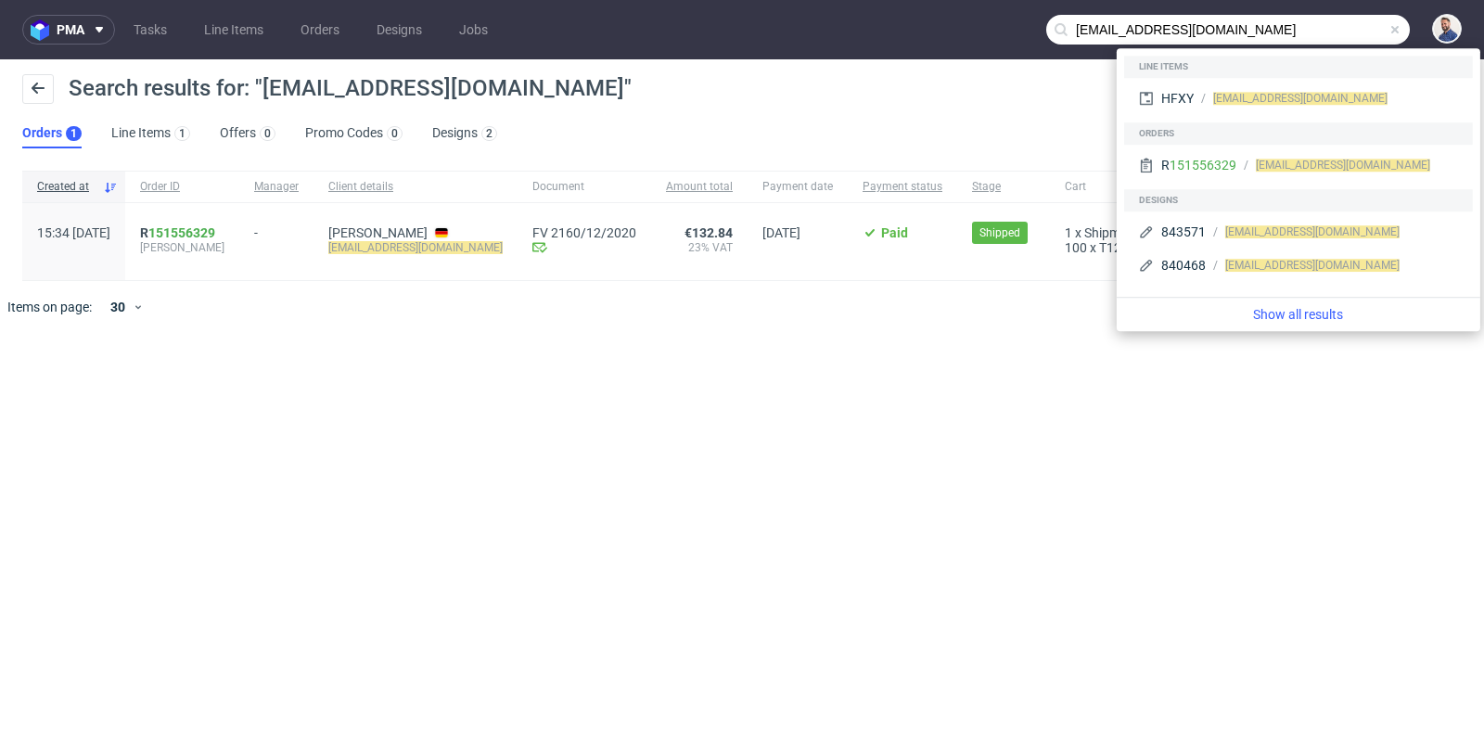
click at [1280, 27] on input "[EMAIL_ADDRESS][DOMAIN_NAME]" at bounding box center [1227, 30] width 363 height 30
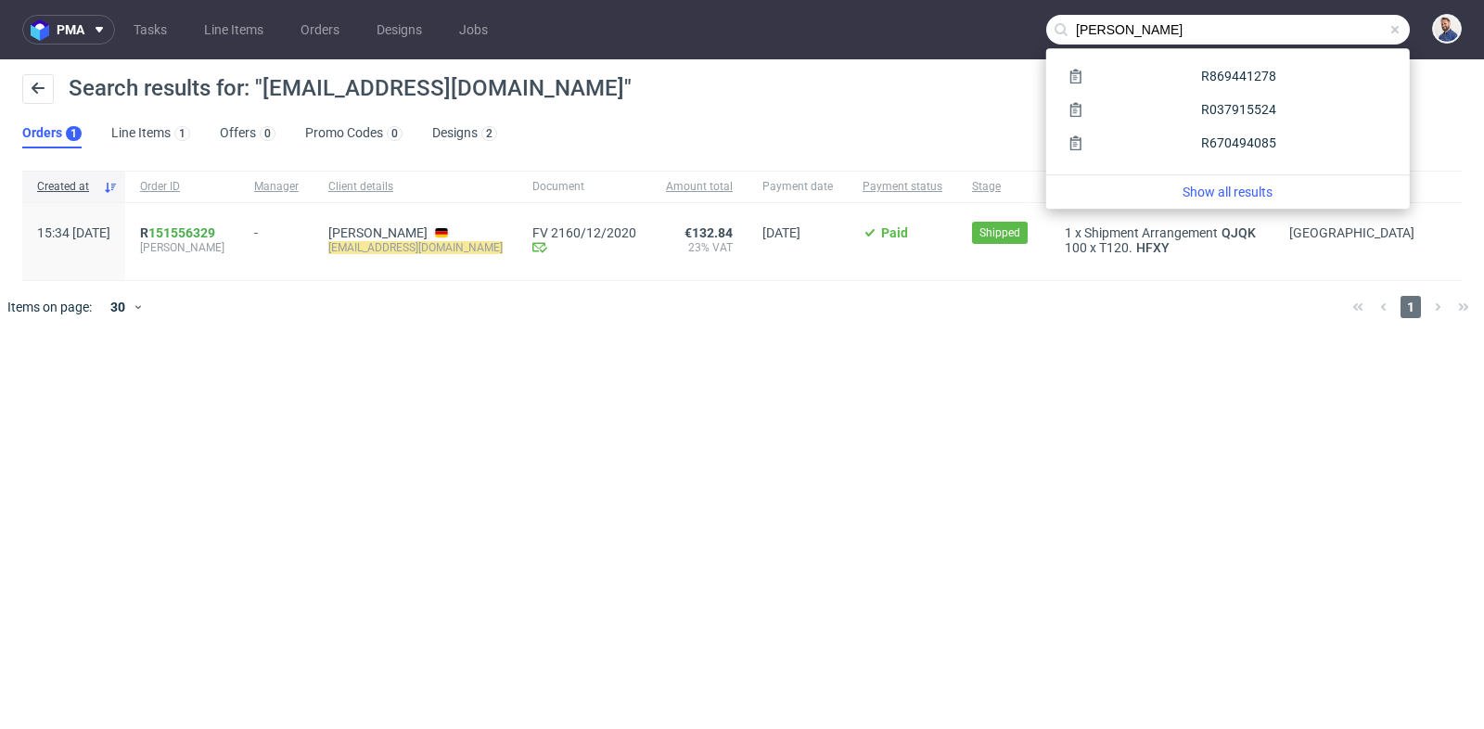
type input "[PERSON_NAME]"
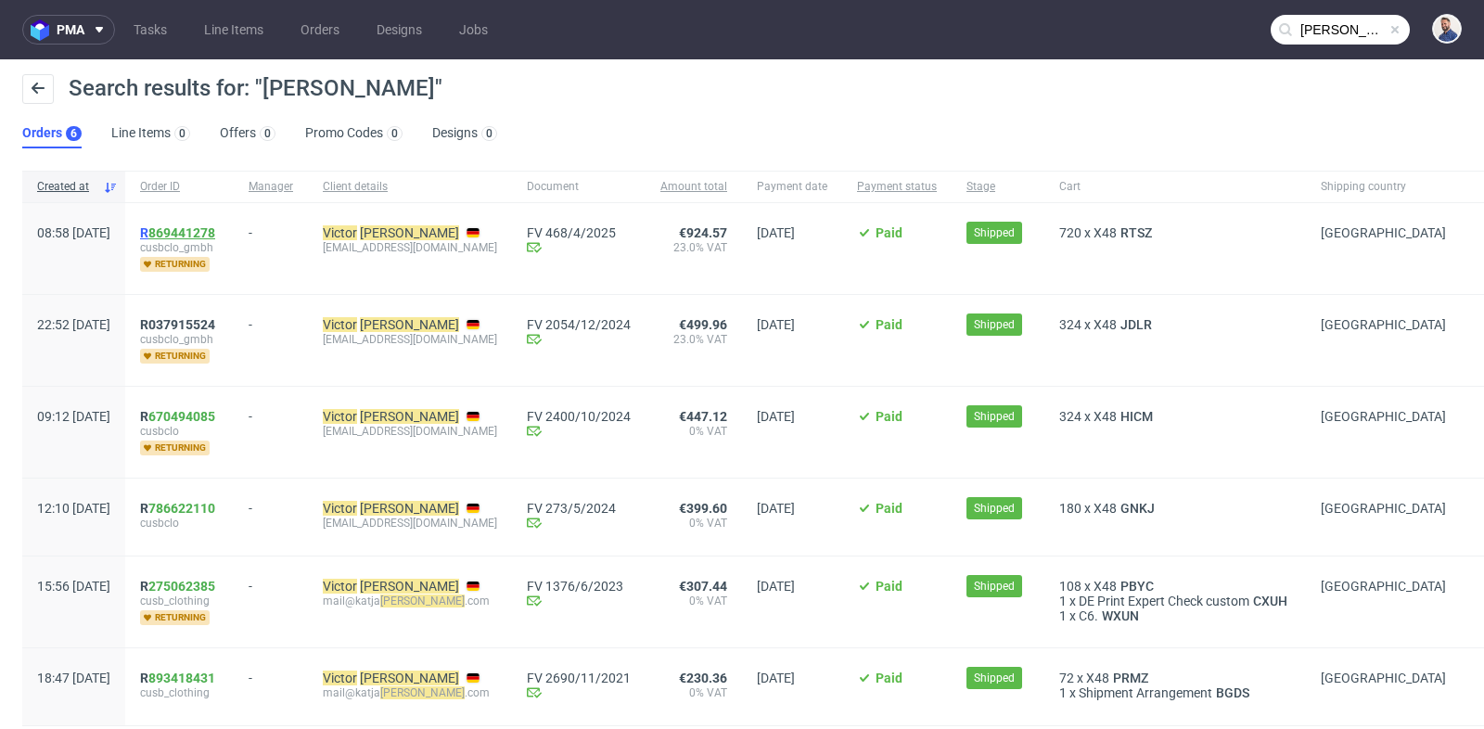
click at [215, 228] on link "869441278" at bounding box center [181, 232] width 67 height 15
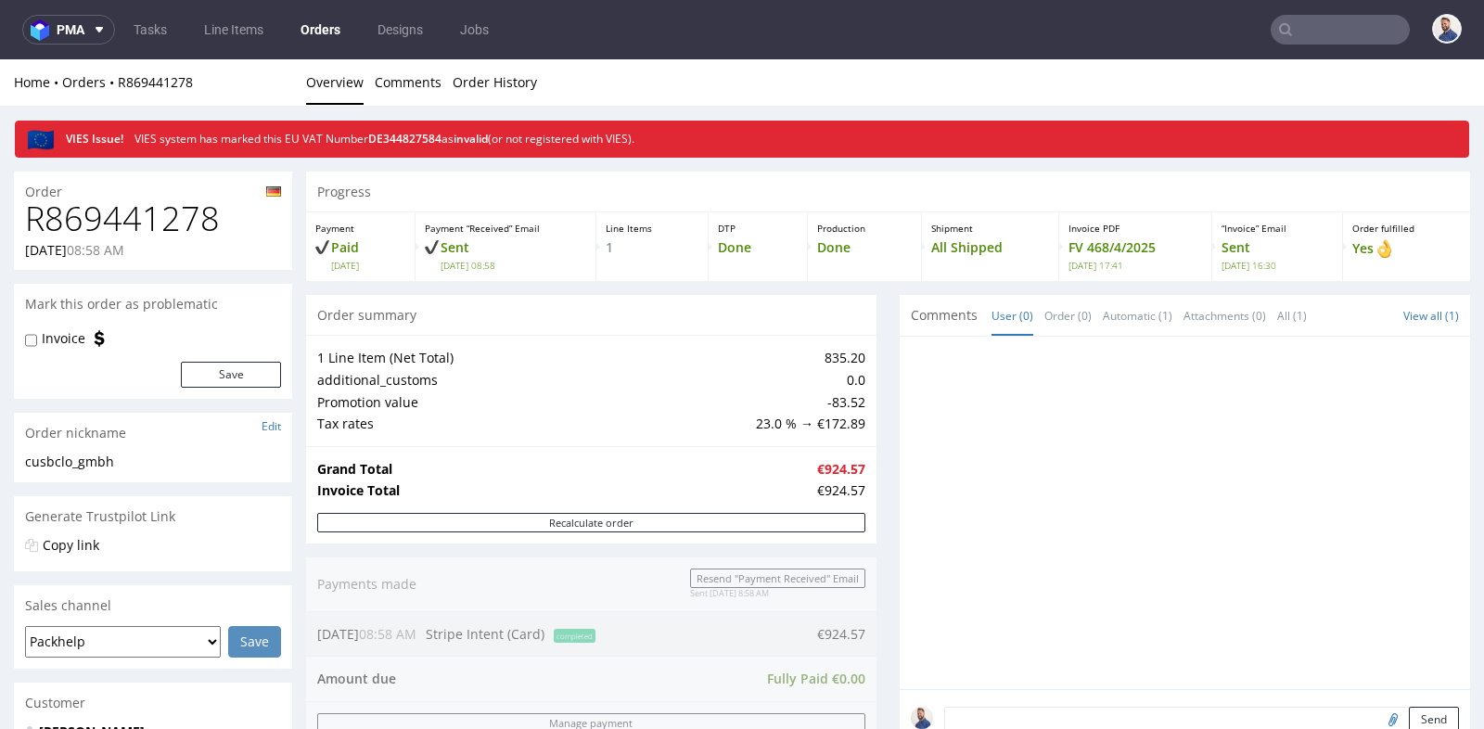
click at [770, 347] on td "835.20" at bounding box center [808, 358] width 114 height 22
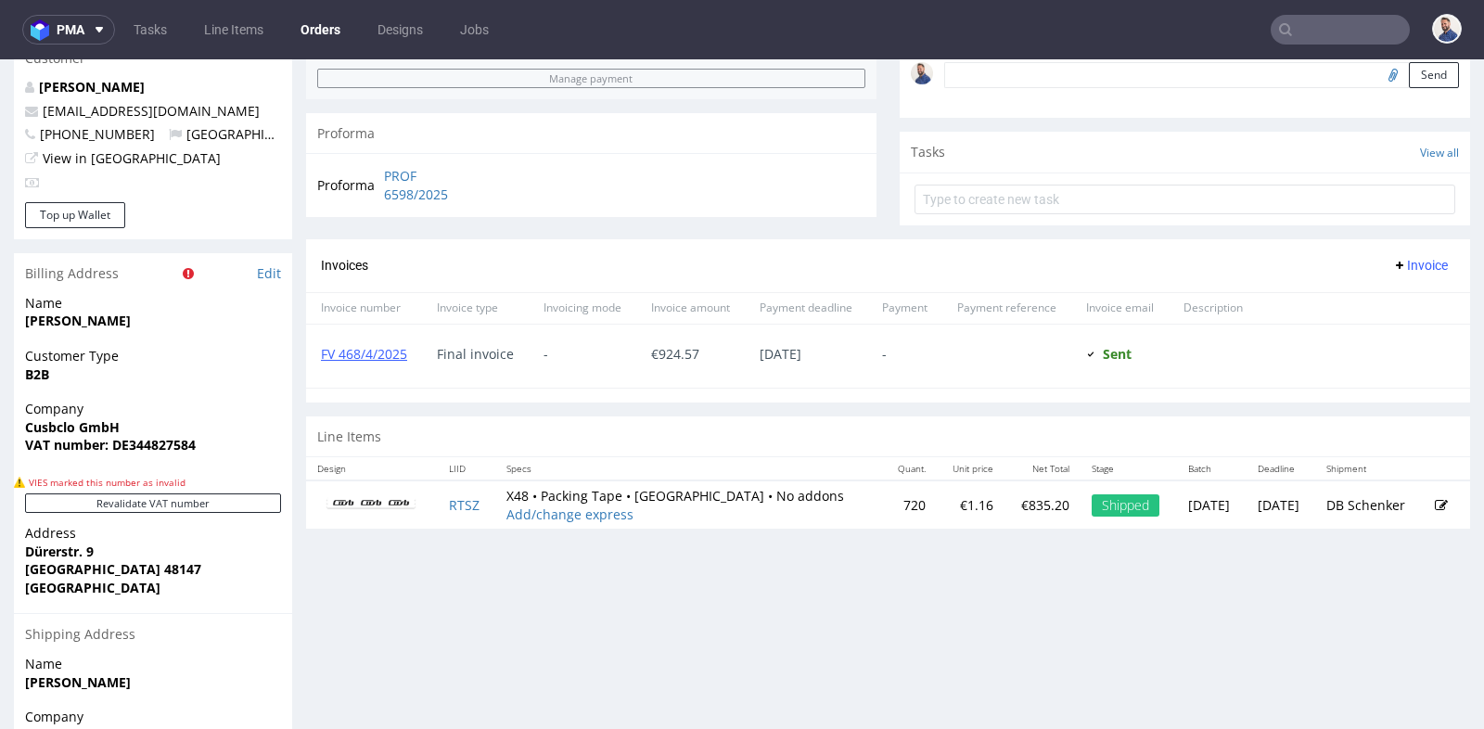
scroll to position [659, 0]
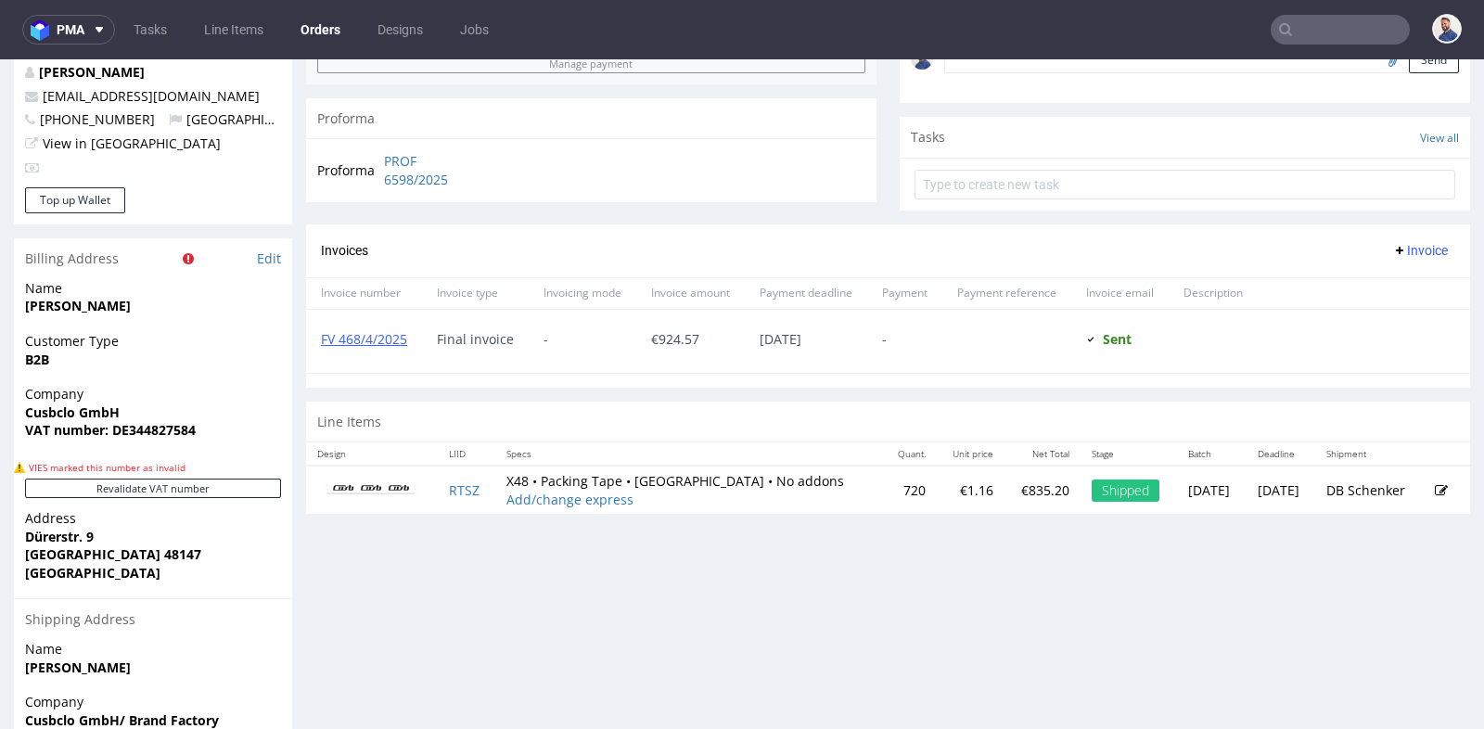
click at [870, 200] on div "Progress Payment Paid [DATE] Payment “Received” Email Sent [DATE] 08:58 Line It…" at bounding box center [888, 20] width 1164 height 1016
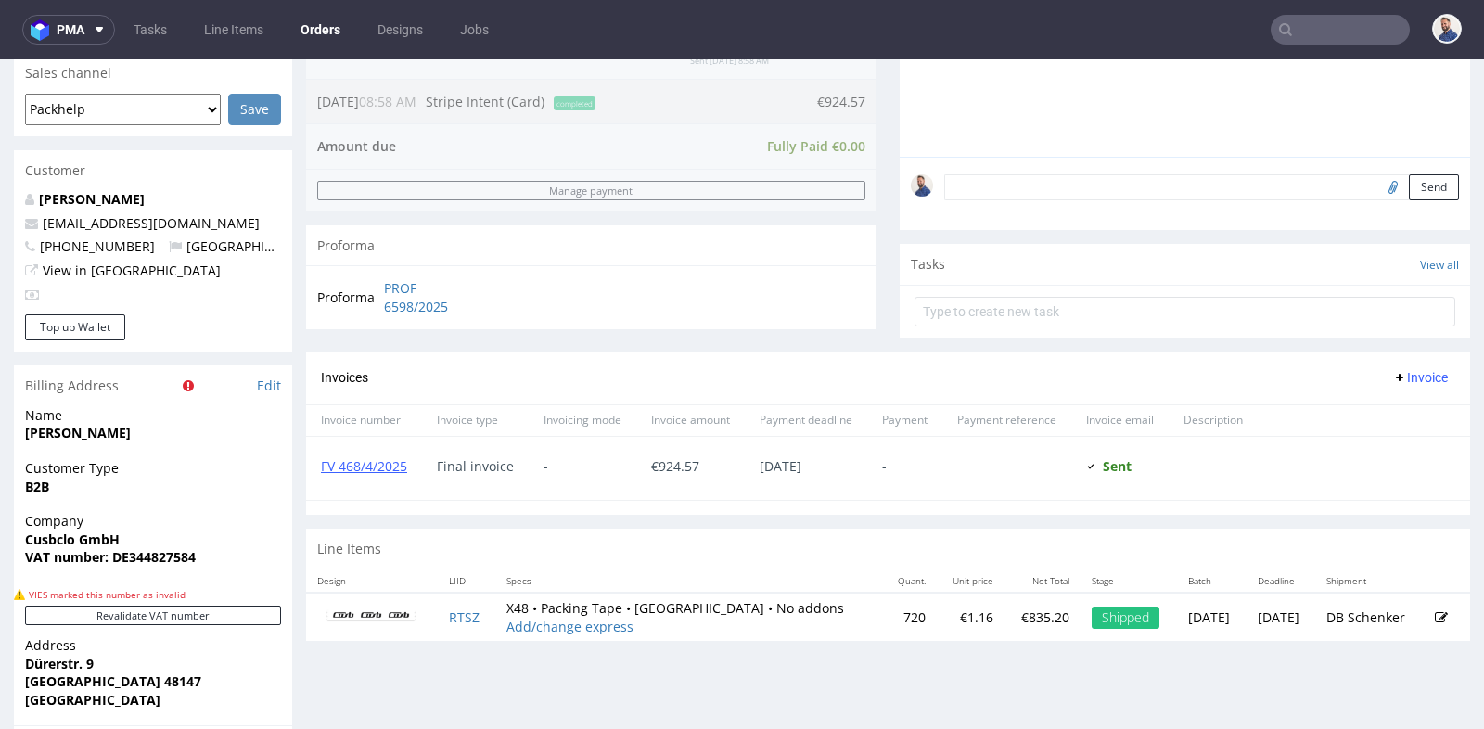
scroll to position [535, 0]
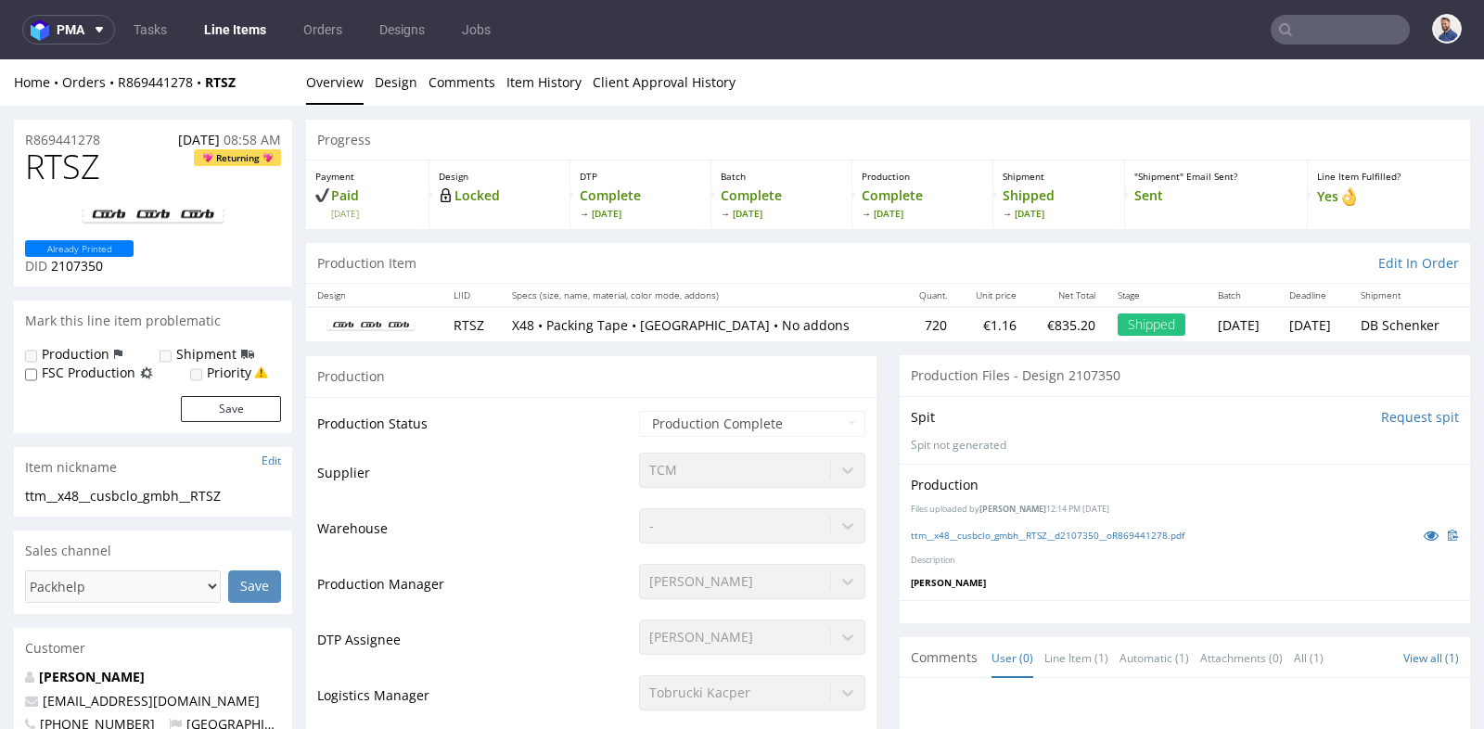
click at [514, 563] on td "Production Manager" at bounding box center [475, 590] width 317 height 56
click at [1293, 44] on input "text" at bounding box center [1339, 30] width 139 height 30
drag, startPoint x: 164, startPoint y: 697, endPoint x: 41, endPoint y: 697, distance: 123.3
click at [41, 697] on p "[EMAIL_ADDRESS][DOMAIN_NAME]" at bounding box center [153, 701] width 256 height 19
copy link "[EMAIL_ADDRESS][DOMAIN_NAME]"
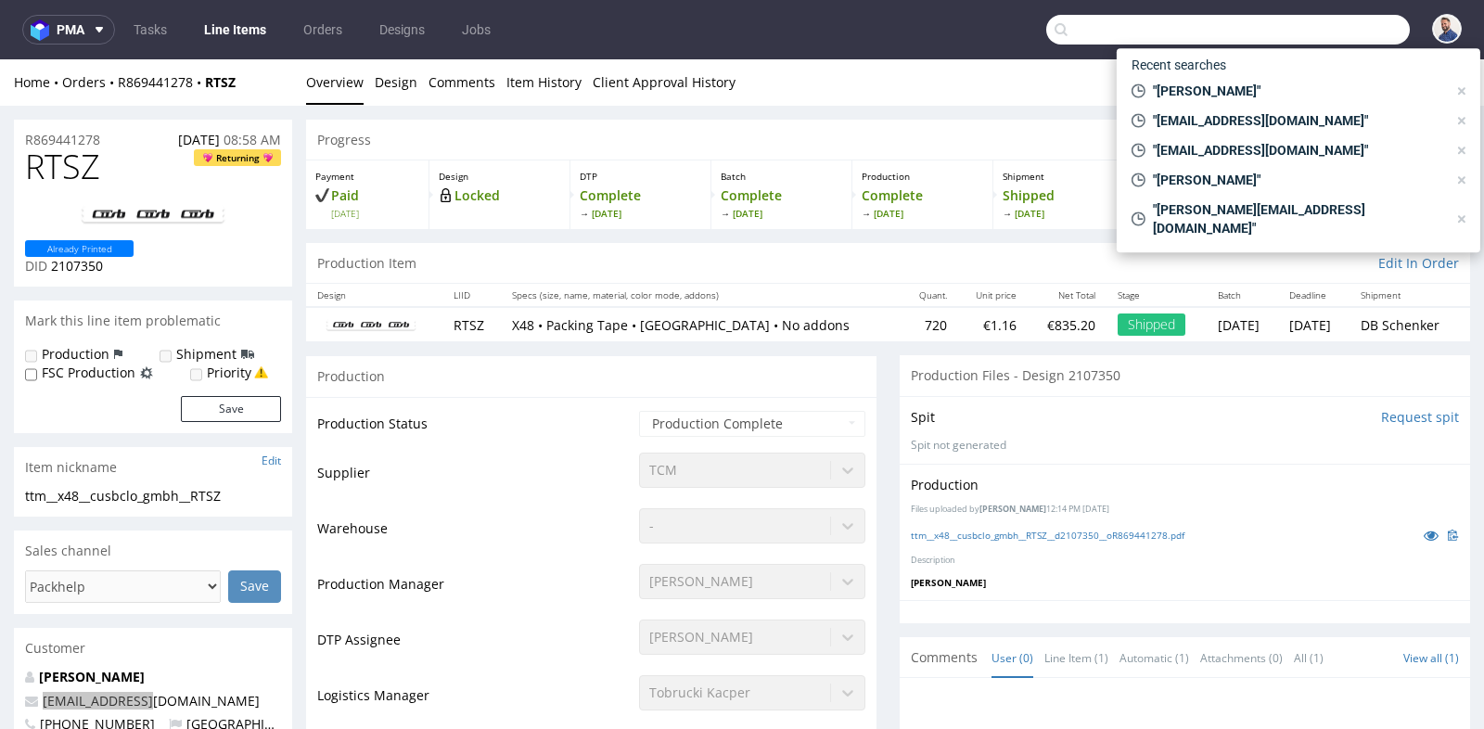
click at [1320, 32] on input "text" at bounding box center [1227, 30] width 363 height 30
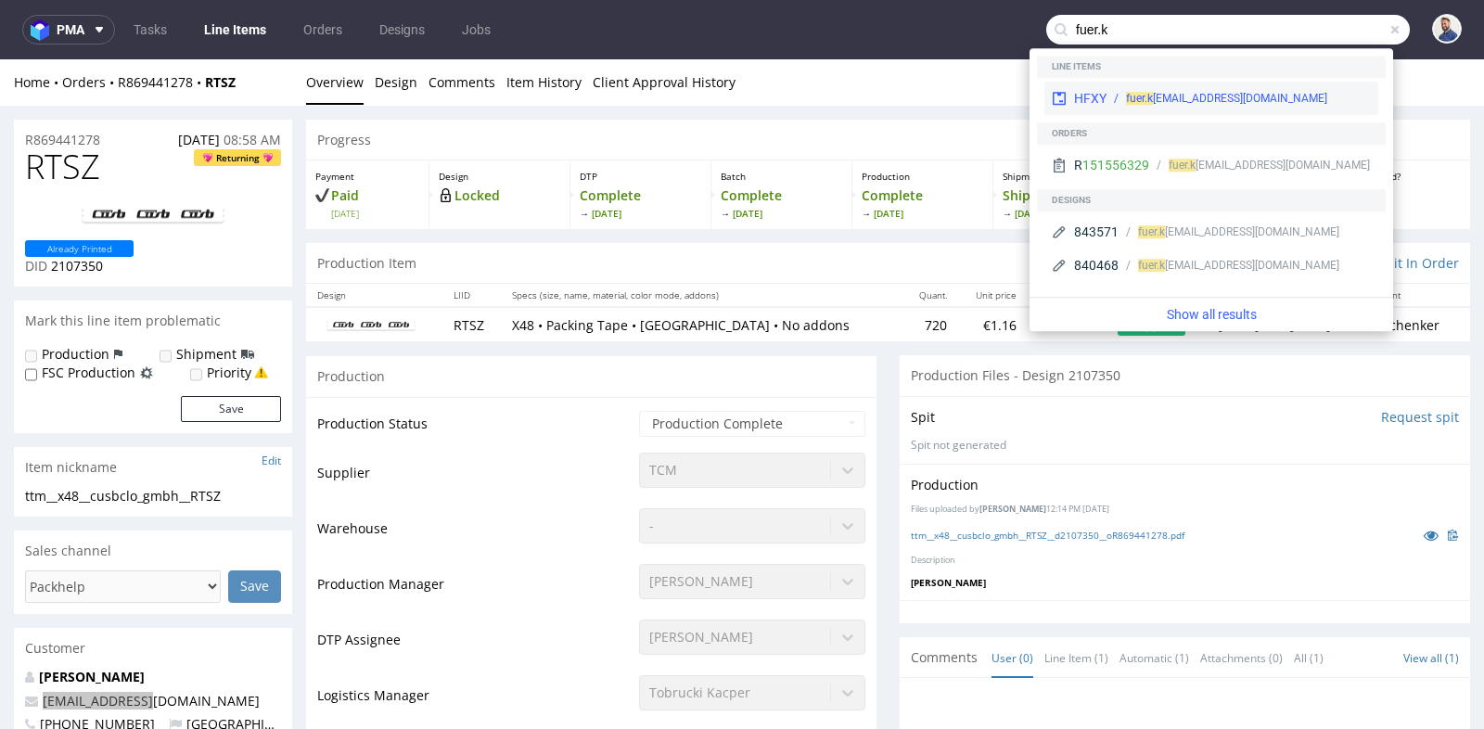
type input "fuer.k"
click at [1249, 93] on div "fuer.k ati@gmx.de" at bounding box center [1238, 98] width 264 height 17
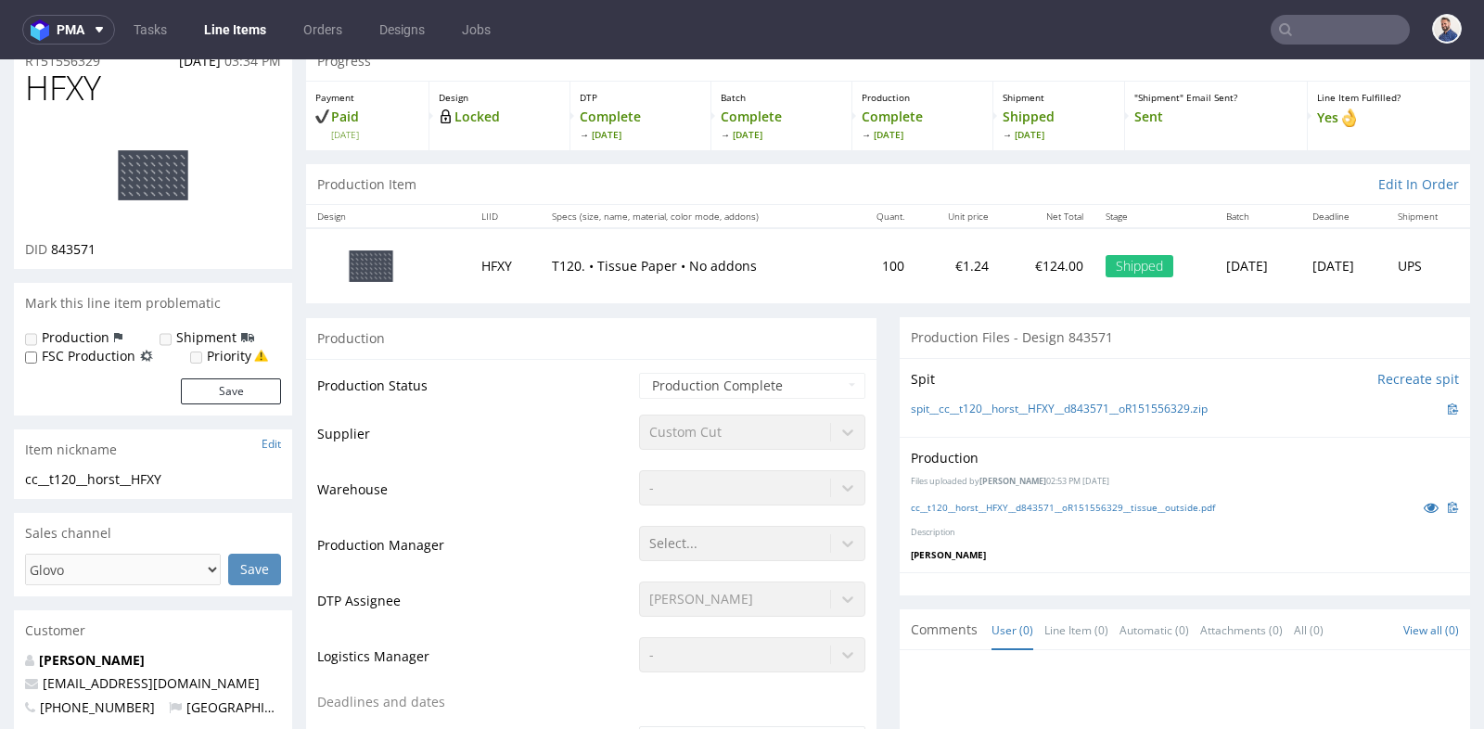
scroll to position [82, 0]
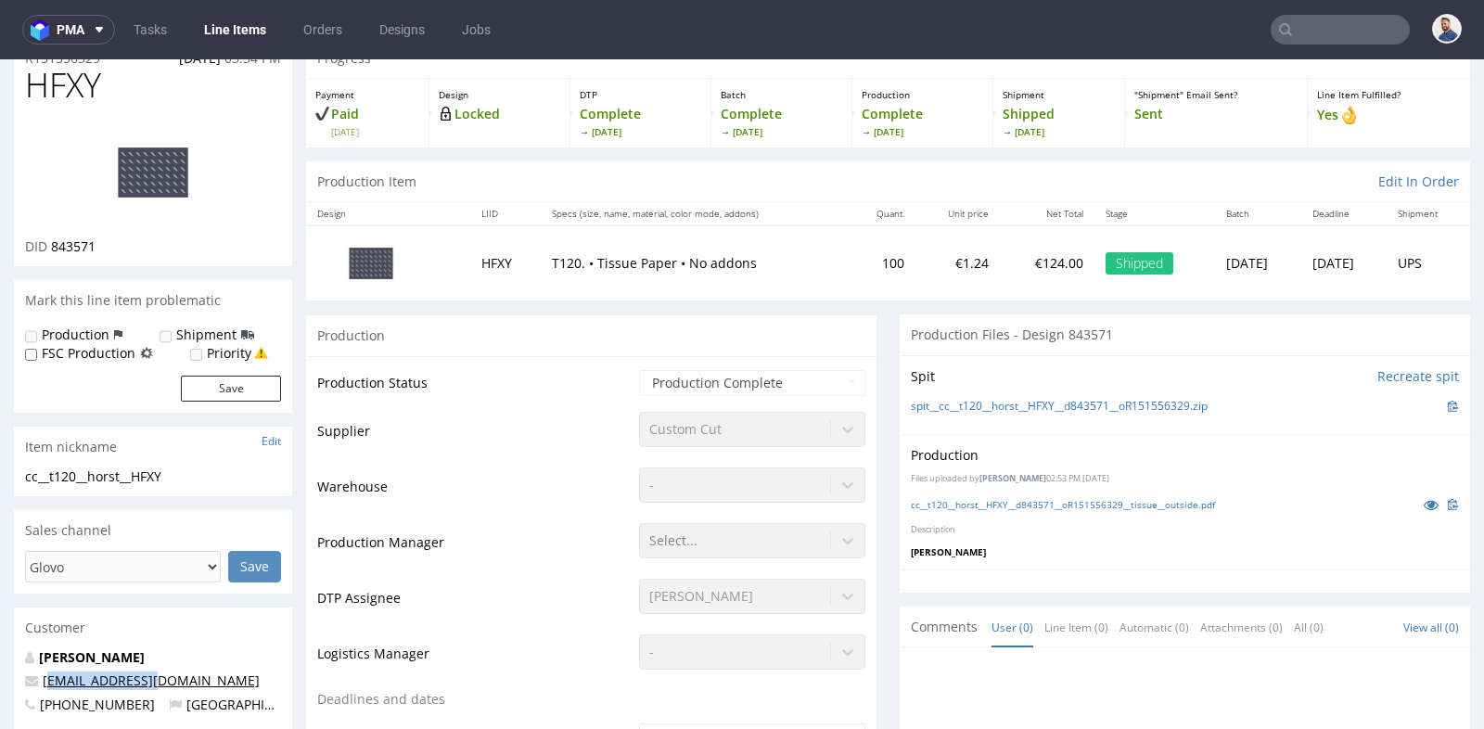
drag, startPoint x: 178, startPoint y: 676, endPoint x: 45, endPoint y: 678, distance: 132.6
click at [45, 678] on p "[EMAIL_ADDRESS][DOMAIN_NAME]" at bounding box center [153, 680] width 256 height 19
copy link "[EMAIL_ADDRESS][DOMAIN_NAME]"
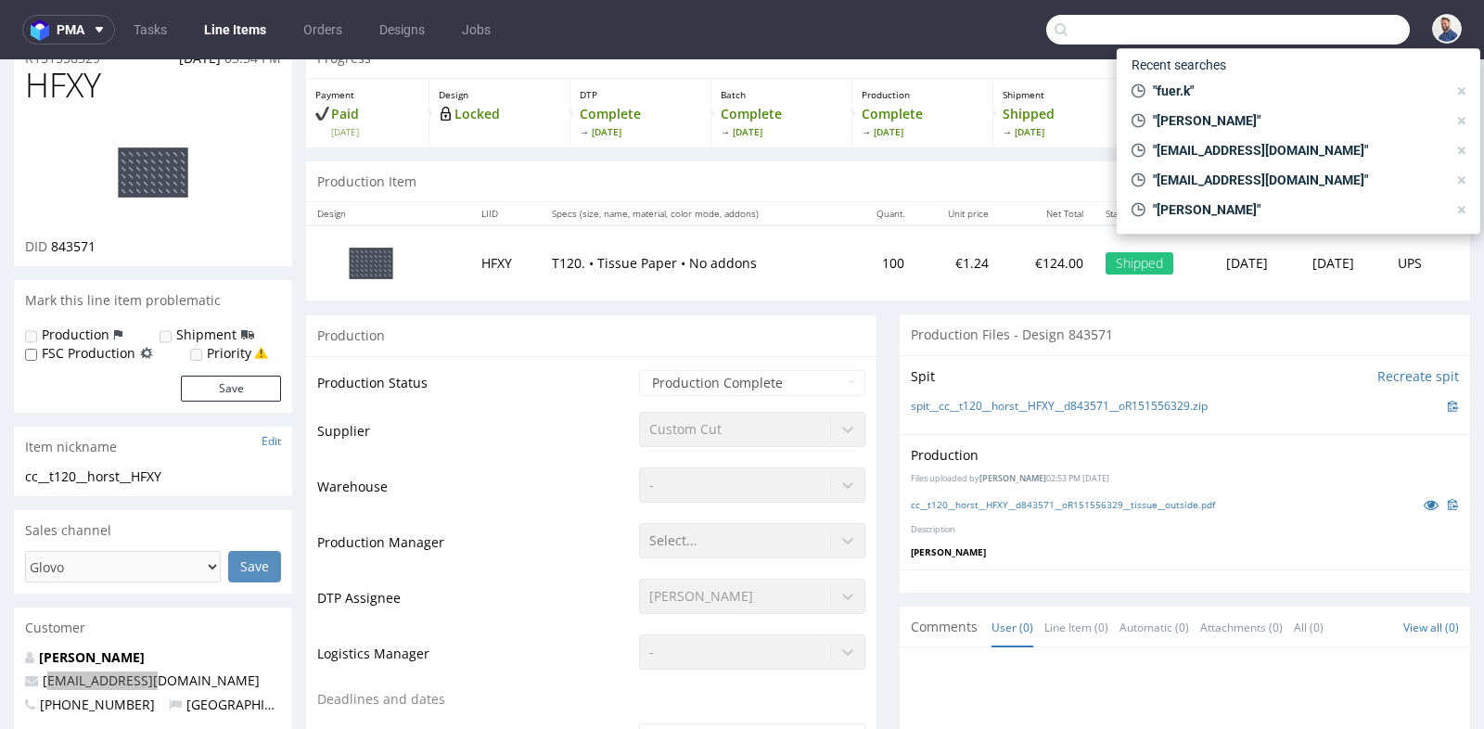
click at [1293, 40] on input "text" at bounding box center [1227, 30] width 363 height 30
paste input "R894314104"
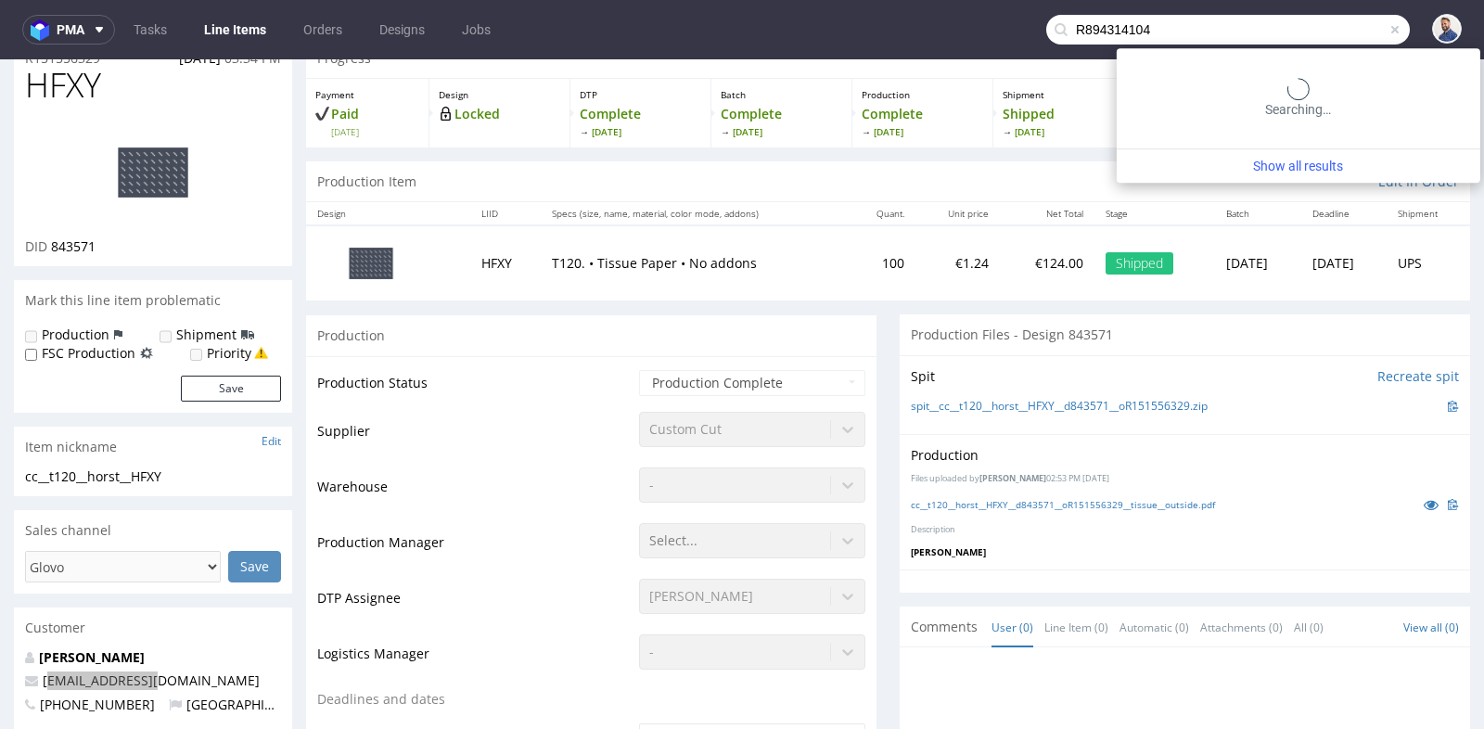
type input "R894314104"
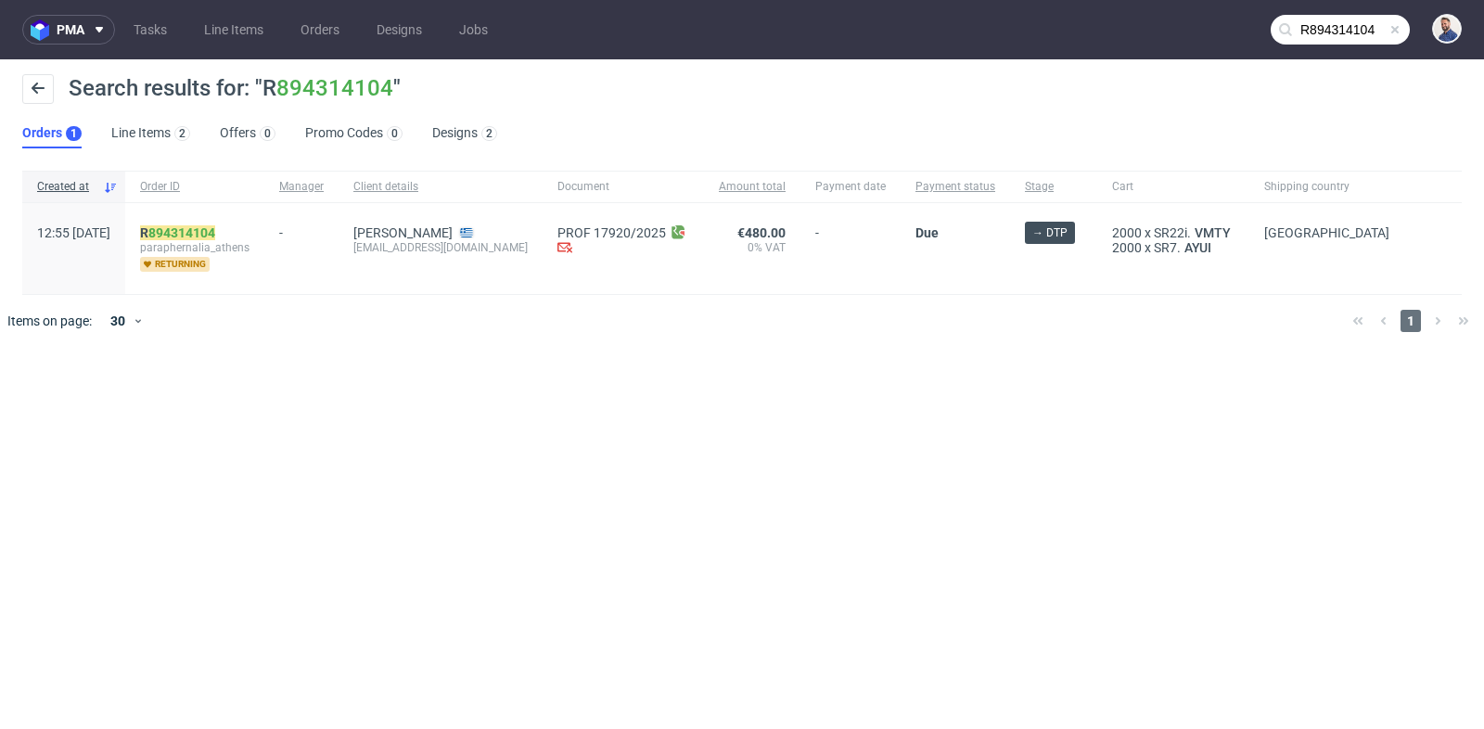
click at [238, 240] on span "paraphernalia_athens" at bounding box center [194, 247] width 109 height 15
click at [215, 228] on link "894314104" at bounding box center [181, 232] width 67 height 15
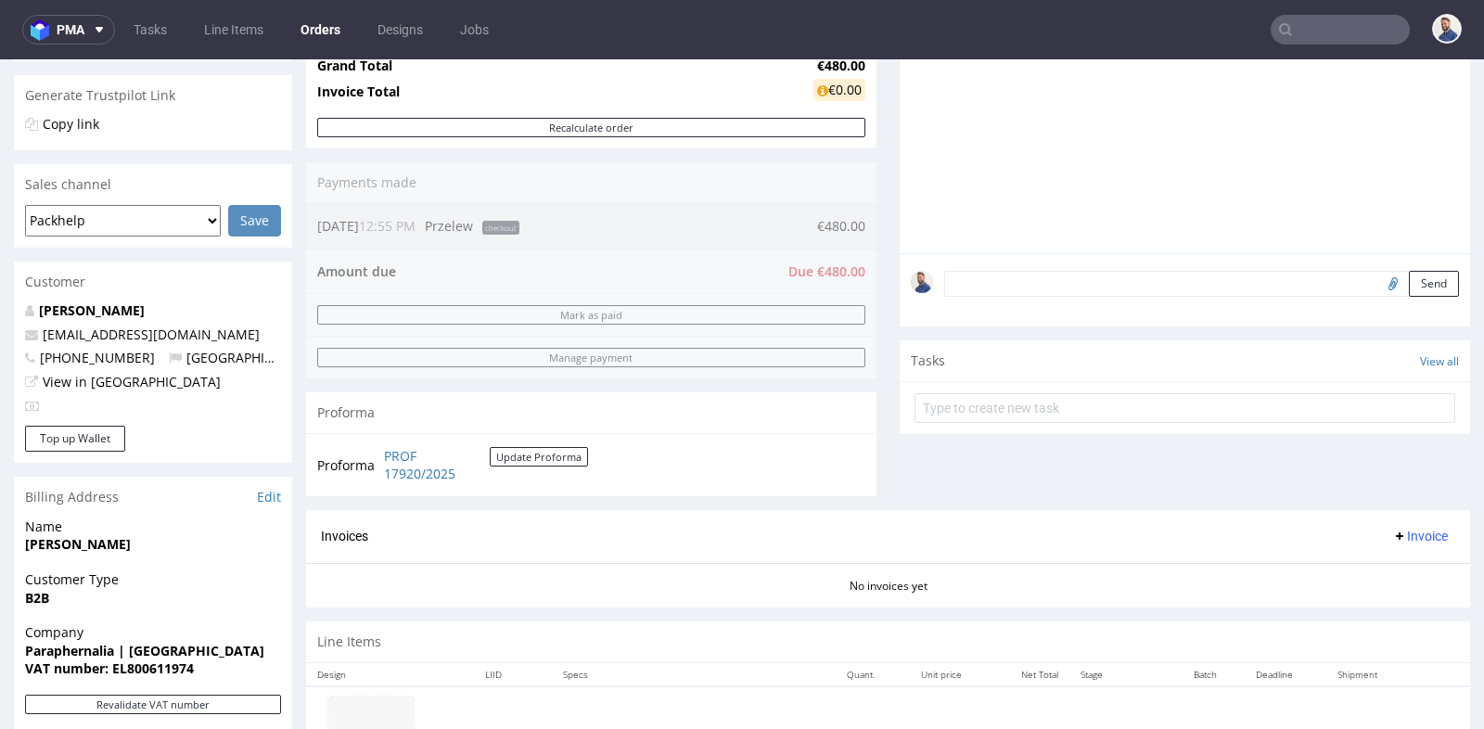
scroll to position [371, 0]
click at [90, 436] on button "Top up Wallet" at bounding box center [75, 437] width 100 height 26
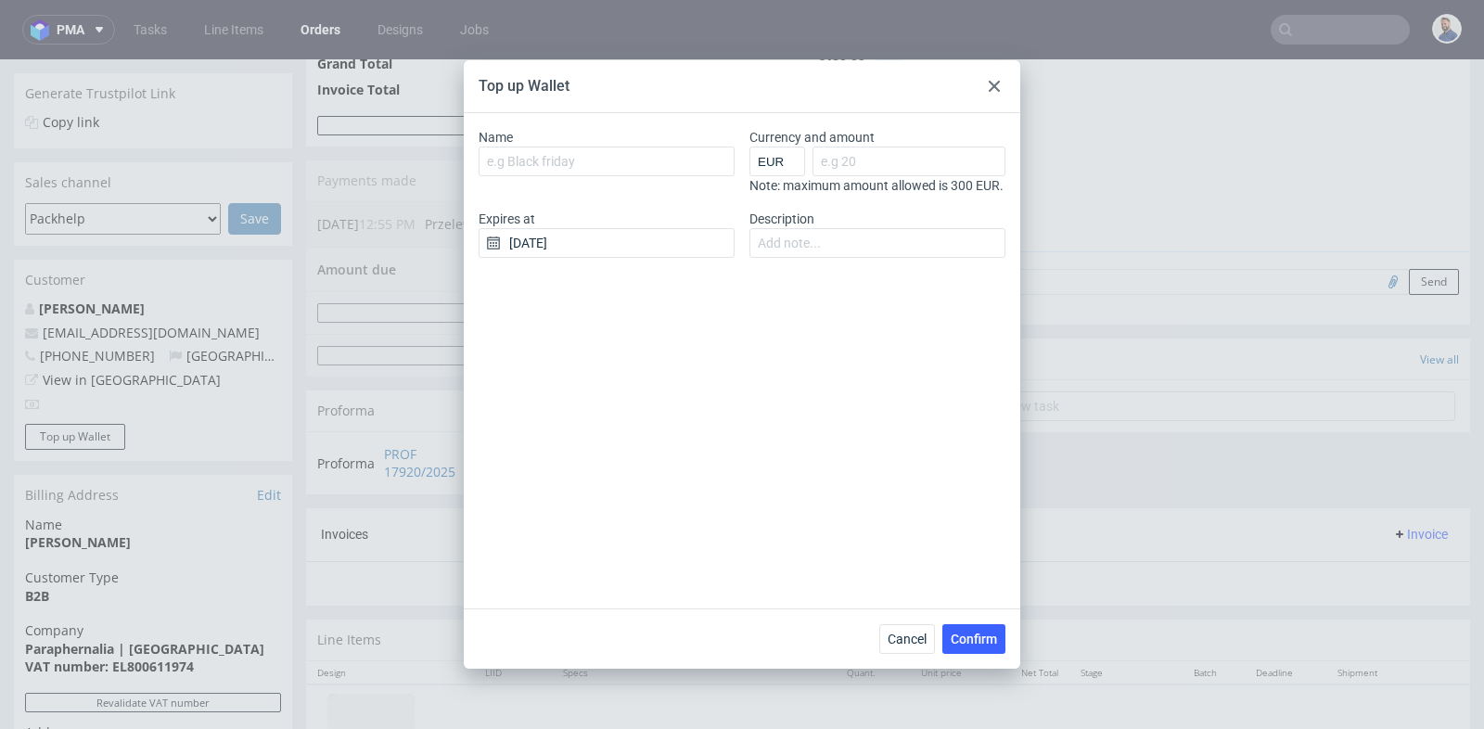
click at [997, 86] on icon at bounding box center [993, 86] width 11 height 11
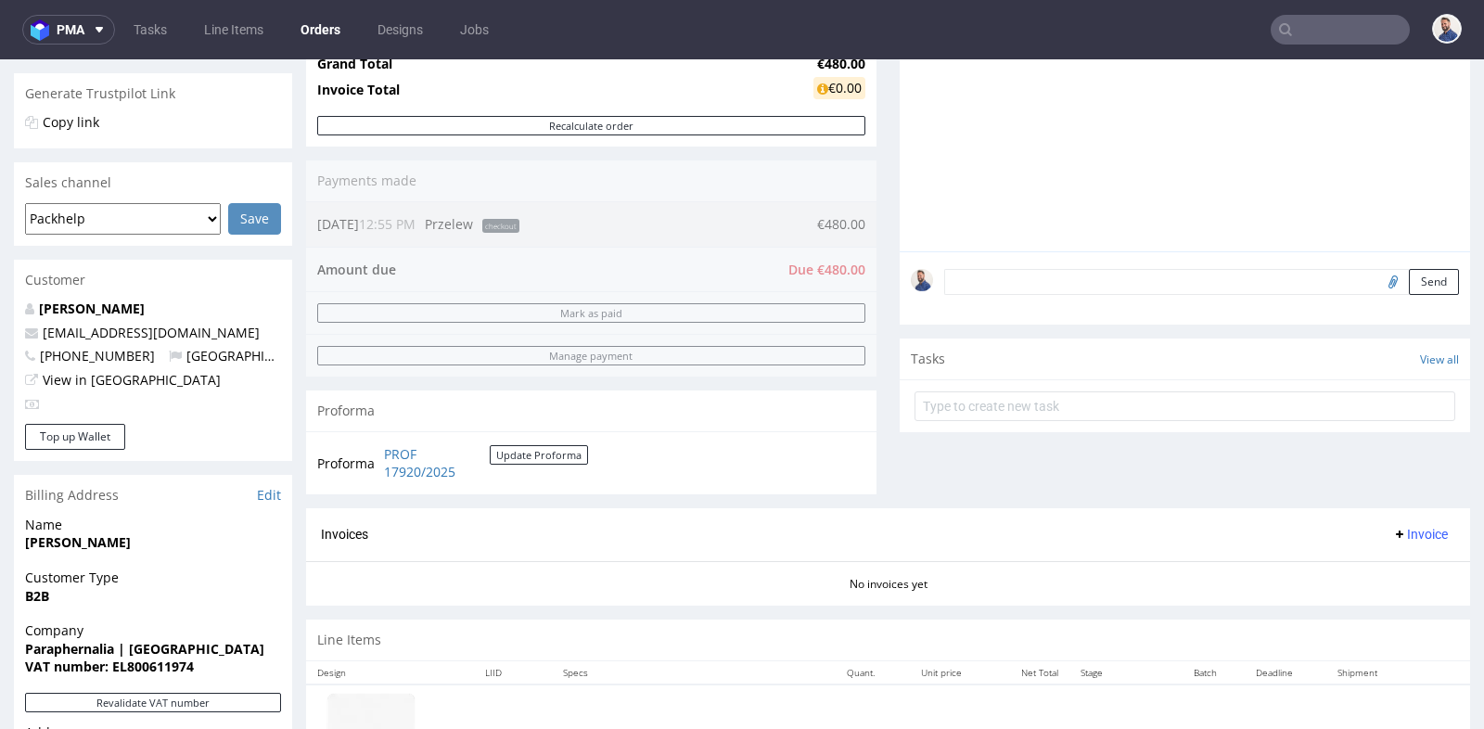
scroll to position [5, 0]
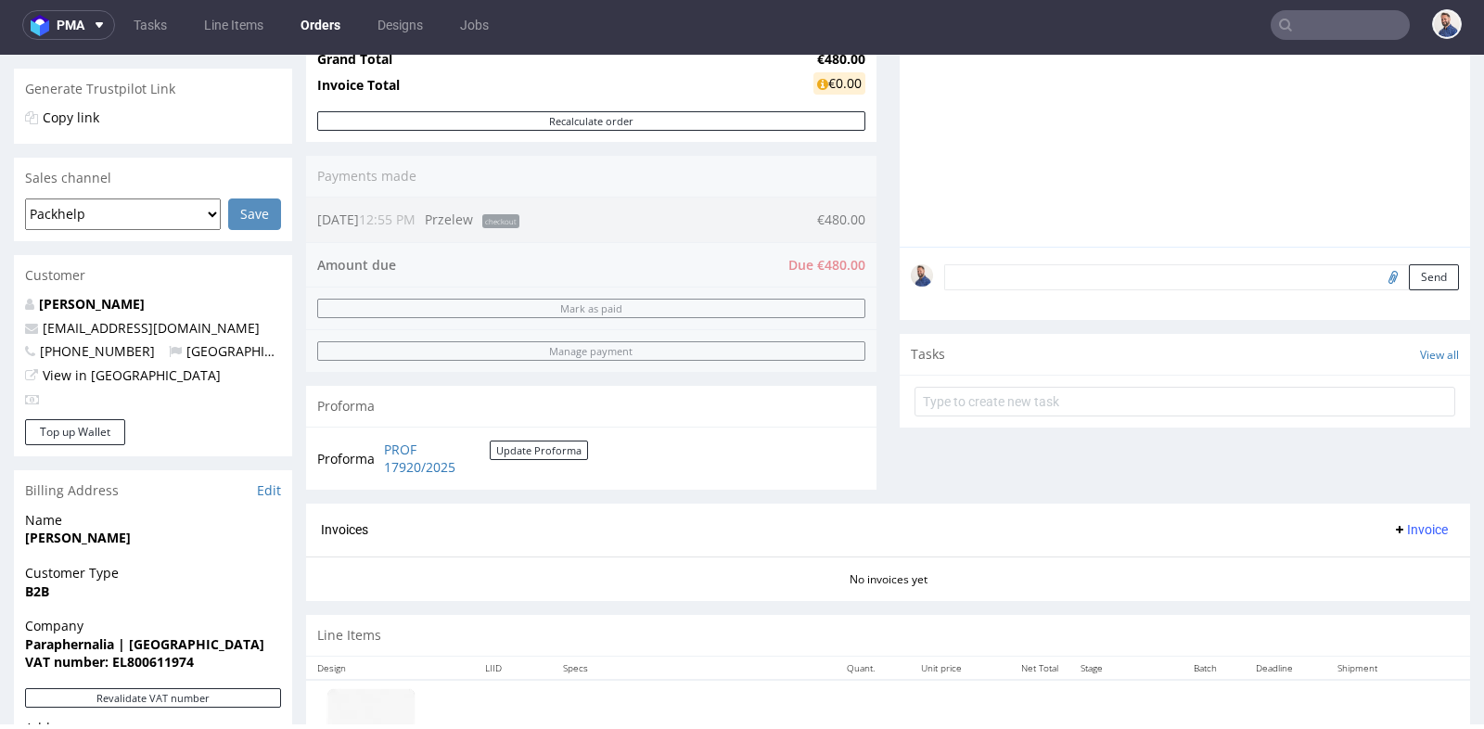
click at [299, 339] on div "Order R894314104 25.08.2025 12:55 PM Mark this order as problematic Invoice Sav…" at bounding box center [742, 412] width 1484 height 1364
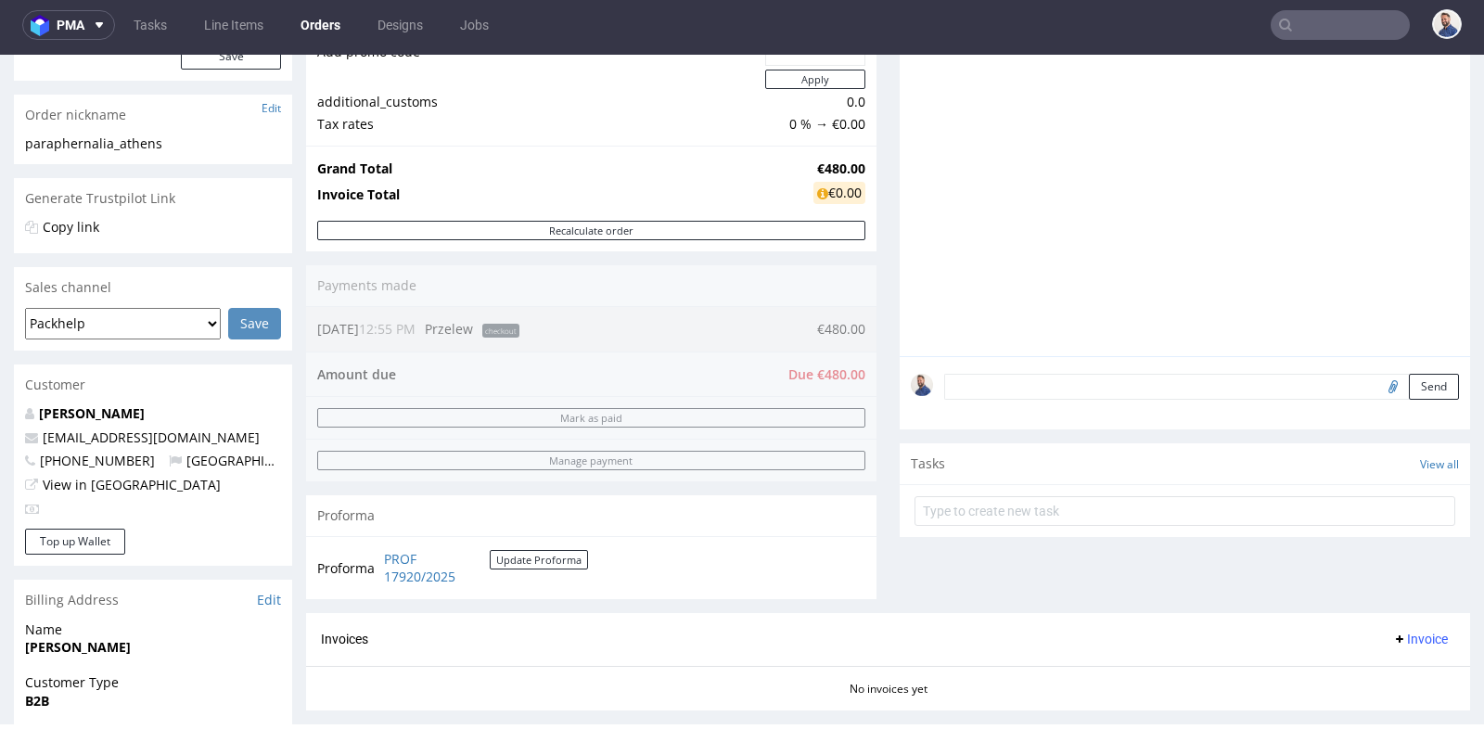
scroll to position [252, 0]
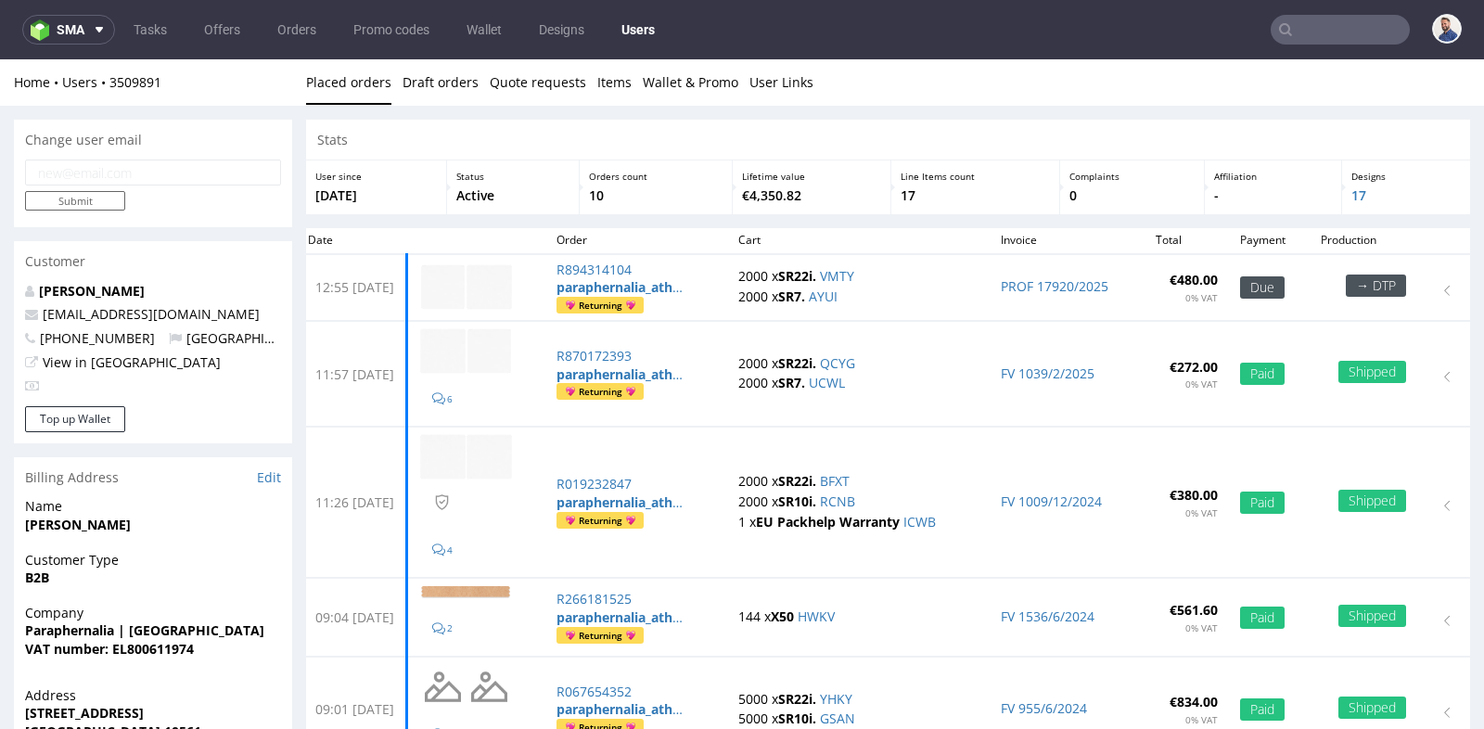
click at [295, 212] on div "Change user email Submit Customer ANGELA KOUTROULAKI info@paraphernalia.gr +306…" at bounding box center [742, 679] width 1484 height 1146
click at [683, 83] on link "Wallet & Promo" at bounding box center [691, 81] width 96 height 45
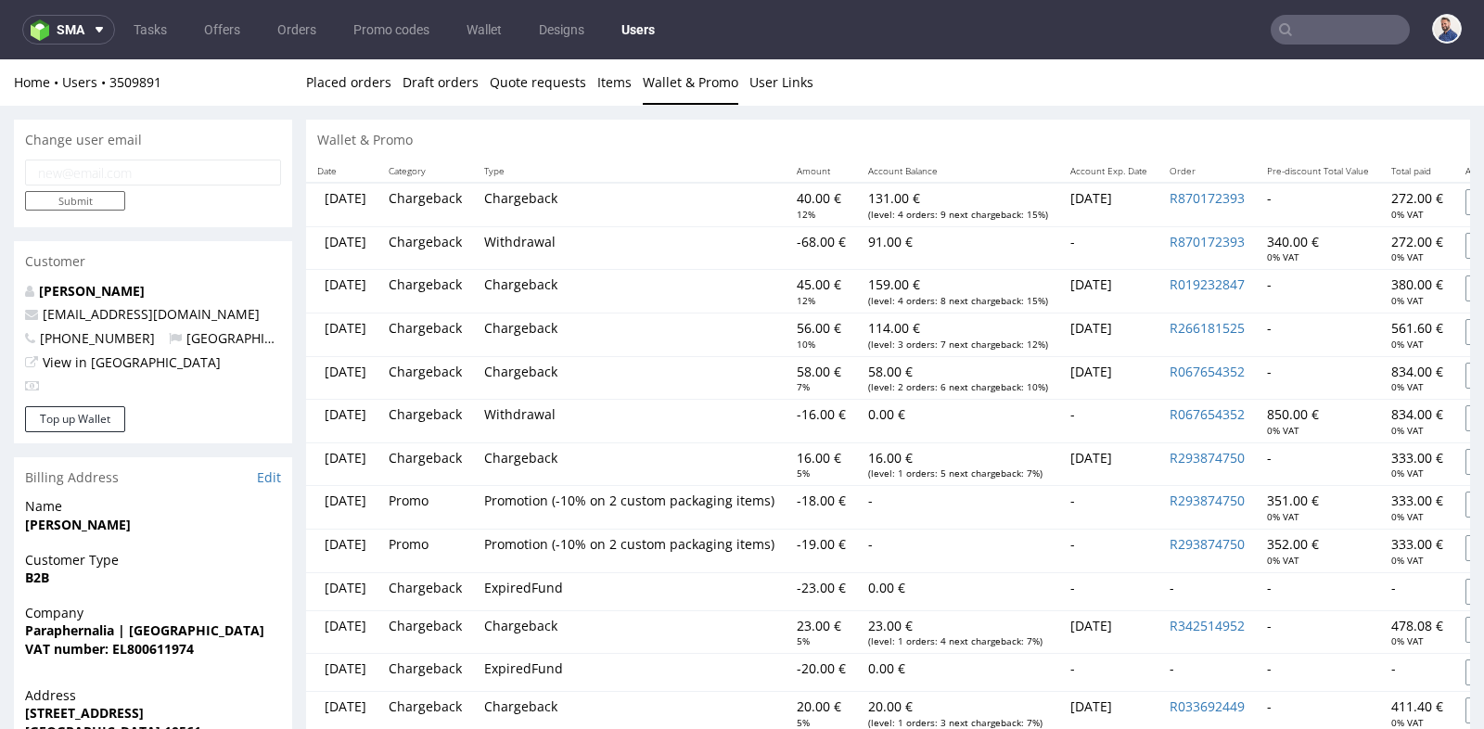
click at [935, 197] on p "131.00 €" at bounding box center [958, 198] width 180 height 19
click at [732, 206] on td "Chargeback" at bounding box center [629, 205] width 312 height 44
click at [606, 97] on link "Items" at bounding box center [614, 81] width 34 height 45
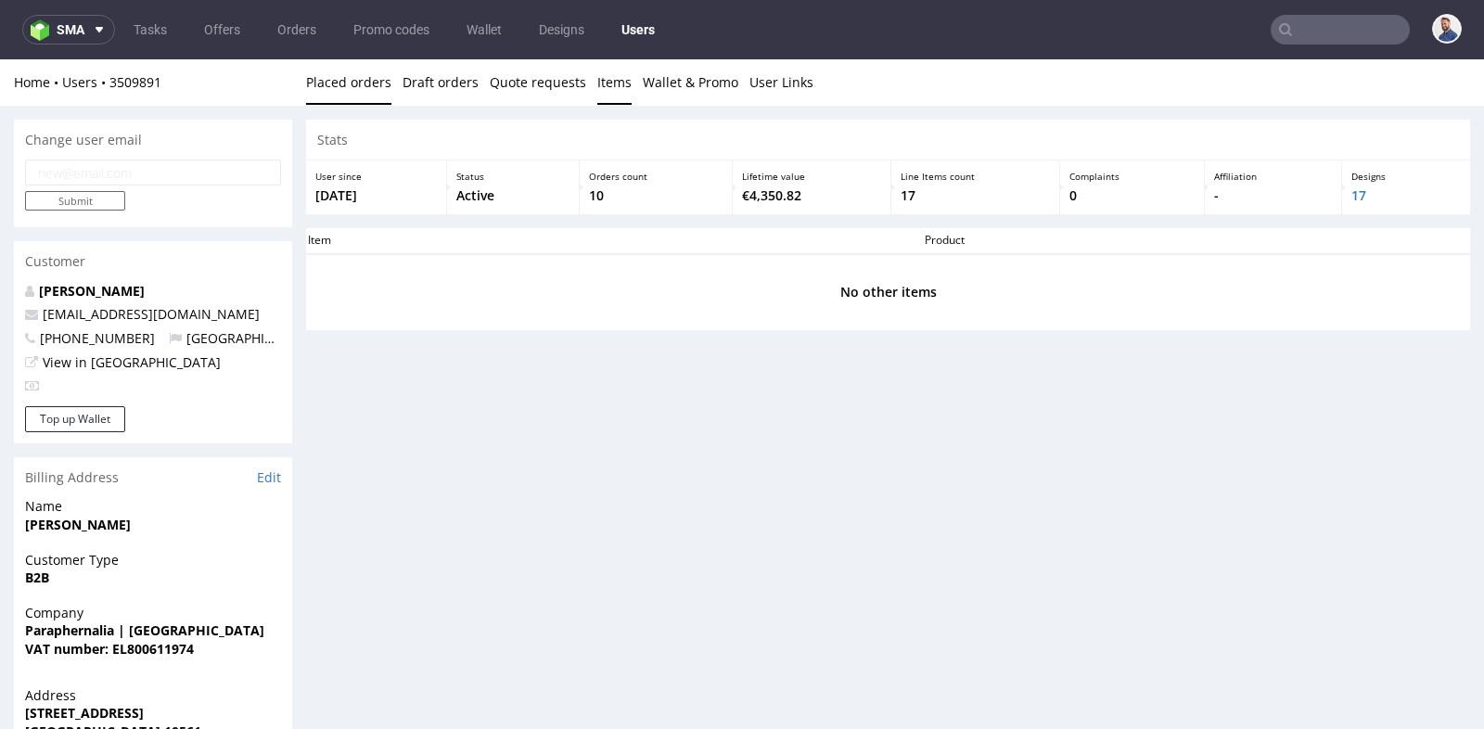
click at [348, 87] on link "Placed orders" at bounding box center [348, 81] width 85 height 45
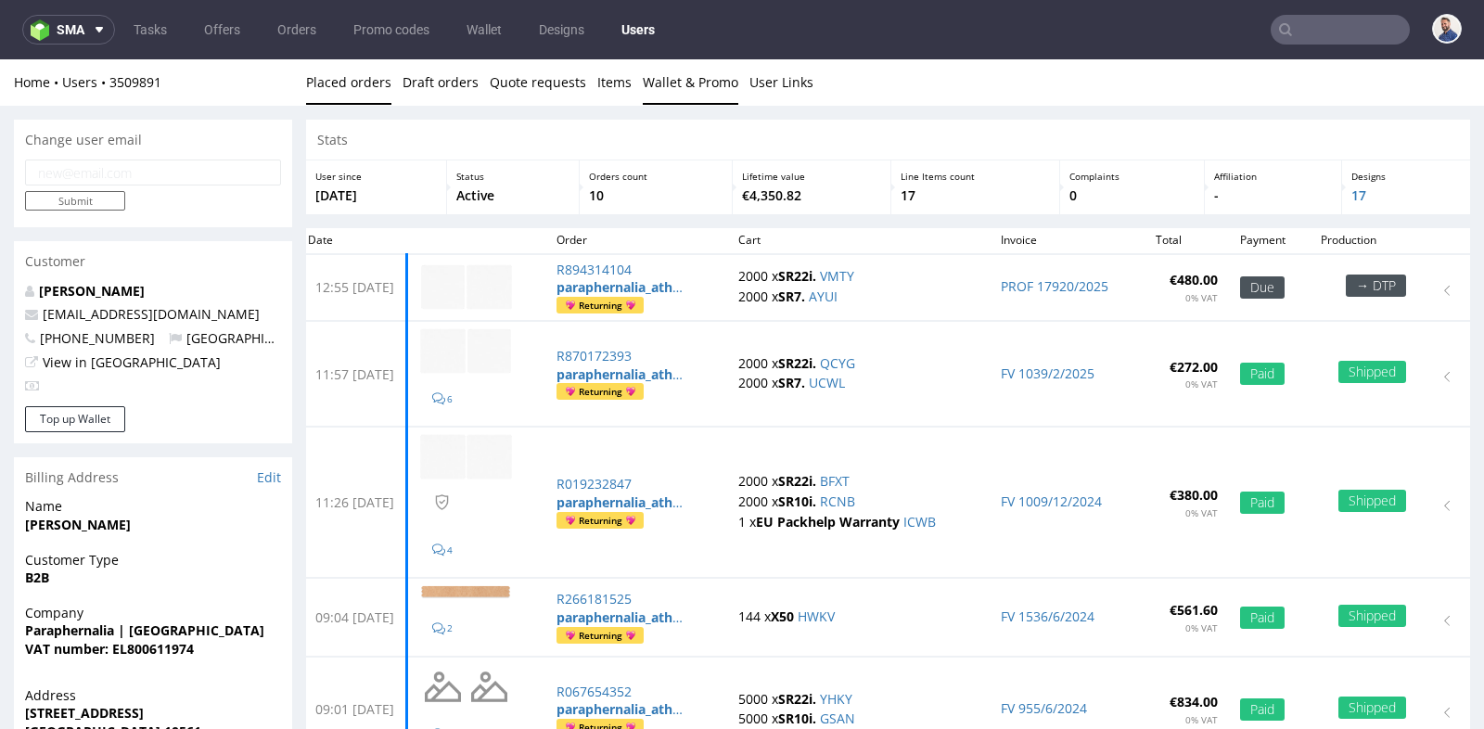
click at [703, 94] on link "Wallet & Promo" at bounding box center [691, 81] width 96 height 45
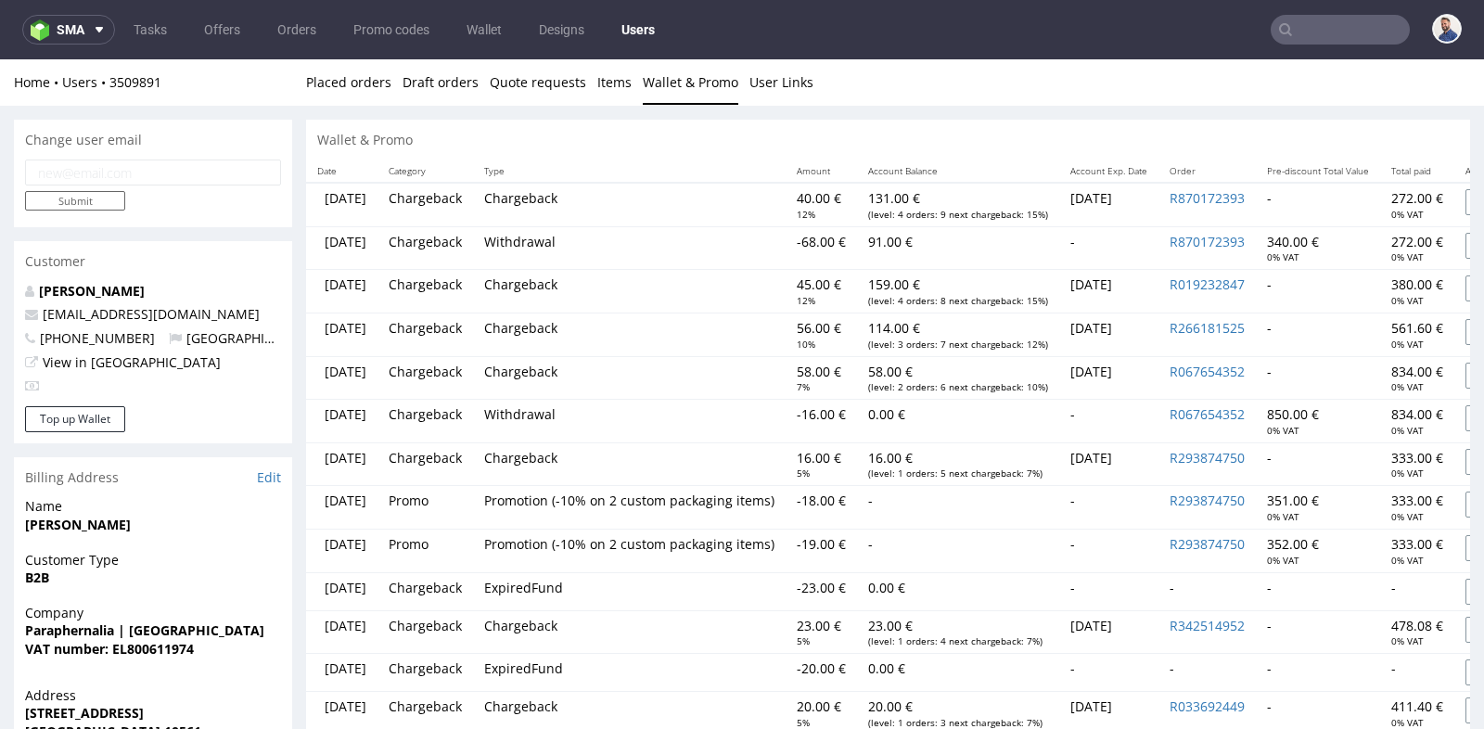
click at [701, 191] on td "Chargeback" at bounding box center [629, 205] width 312 height 44
click at [526, 82] on link "Quote requests" at bounding box center [538, 81] width 96 height 45
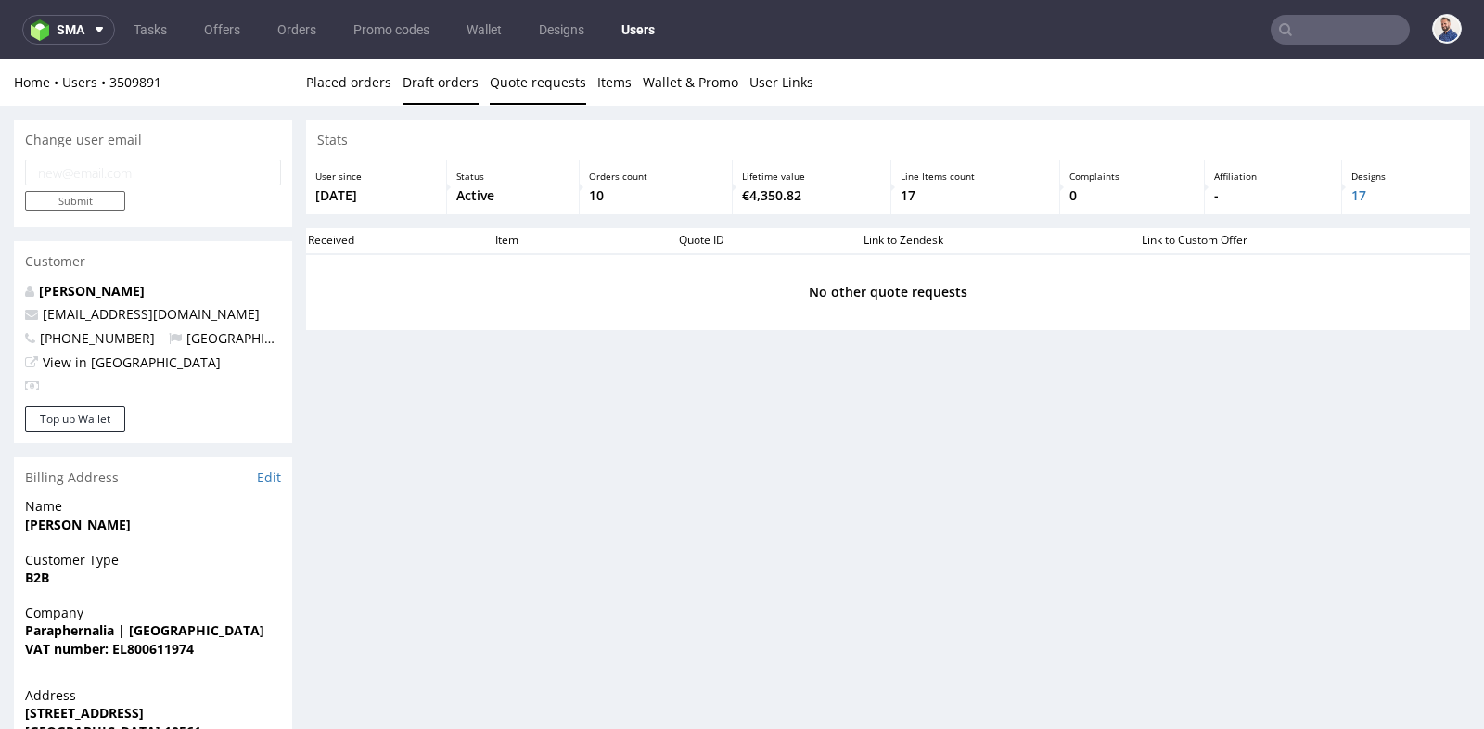
click at [425, 83] on link "Draft orders" at bounding box center [440, 81] width 76 height 45
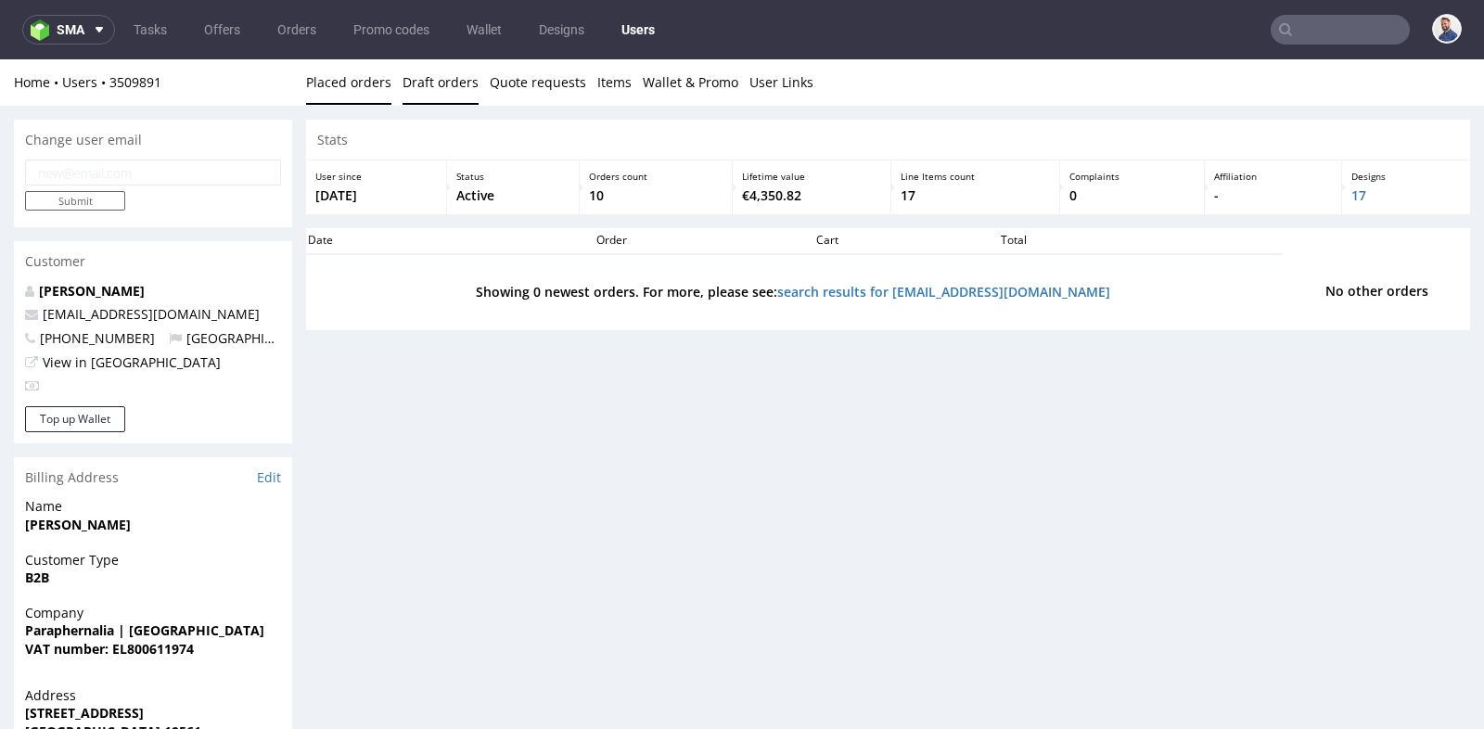
click at [326, 83] on link "Placed orders" at bounding box center [348, 81] width 85 height 45
